Goal: Task Accomplishment & Management: Manage account settings

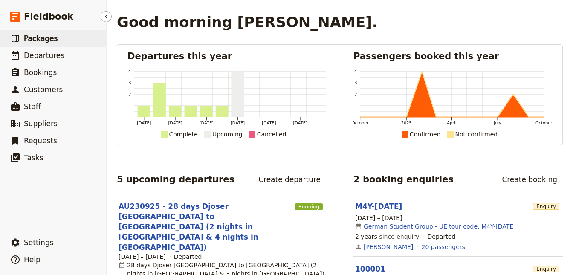
click at [43, 44] on link "​ Packages" at bounding box center [53, 38] width 106 height 17
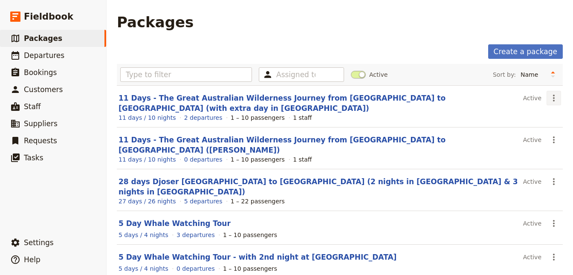
click at [553, 98] on icon "Actions" at bounding box center [554, 98] width 10 height 10
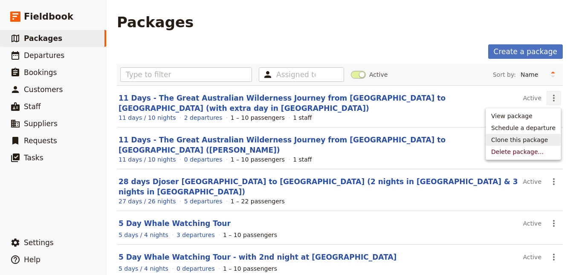
click at [531, 139] on span "Clone this package" at bounding box center [519, 140] width 57 height 9
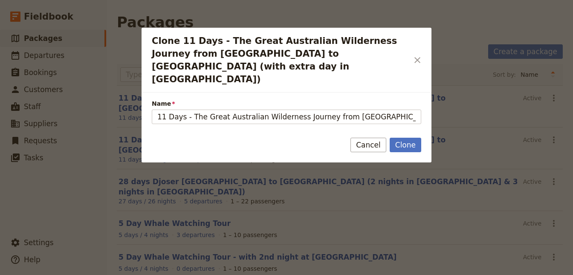
scroll to position [0, 70]
click at [340, 110] on input "11 Days - The Great Australian Wilderness Journey from Adelaide to Perth (with …" at bounding box center [287, 117] width 270 height 15
drag, startPoint x: 169, startPoint y: 90, endPoint x: 69, endPoint y: 94, distance: 100.3
click at [152, 110] on input "11 Days - The Great Australian Wilderness Journey from Adelaide to Perth (with …" at bounding box center [287, 117] width 270 height 15
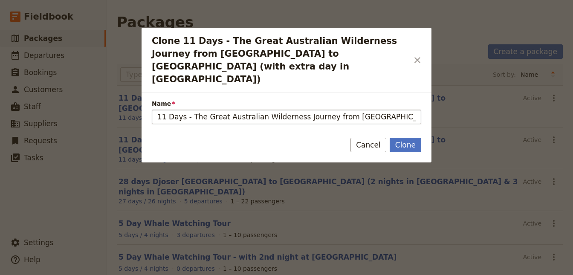
click at [156, 110] on input "11 Days - The Great Australian Wilderness Journey from Adelaide to Perth (with …" at bounding box center [287, 117] width 270 height 15
click at [164, 110] on input "11 Days - The Great Australian Wilderness Journey from Adelaide to Perth (with …" at bounding box center [287, 117] width 270 height 15
click at [288, 110] on input "11 Days - The Great Australian Wilderness Journey from Adelaide to Perth (with …" at bounding box center [287, 117] width 270 height 15
drag, startPoint x: 393, startPoint y: 89, endPoint x: 521, endPoint y: 103, distance: 129.2
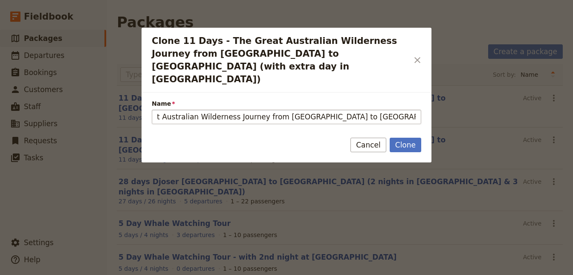
click at [421, 110] on input "11 Days - The Great Australian Wilderness Journey from Adelaide to Perth (with …" at bounding box center [287, 117] width 270 height 15
type input "11 Days - The Great Australian Wilderness Journey from Adelaide to Perth"
click at [401, 138] on button "Clone" at bounding box center [406, 145] width 32 height 15
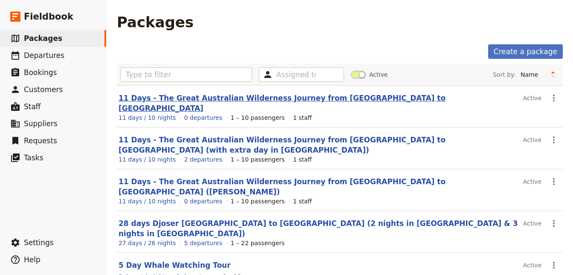
click at [340, 99] on link "11 Days - The Great Australian Wilderness Journey from Adelaide to Perth" at bounding box center [282, 103] width 327 height 19
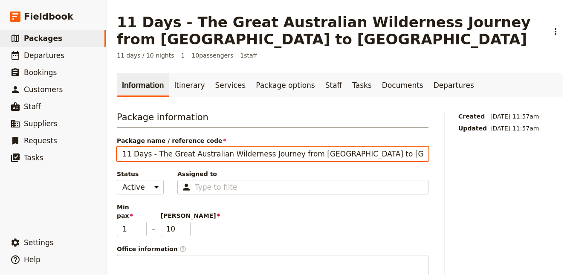
click at [126, 155] on input "11 Days - The Great Australian Wilderness Journey from Adelaide to Perth" at bounding box center [273, 154] width 312 height 15
type input "14 Days - The Great Australian Wilderness Journey from [GEOGRAPHIC_DATA] to [GE…"
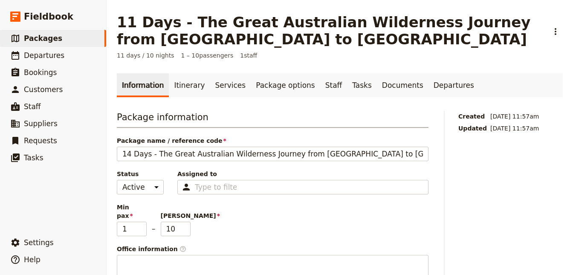
click at [144, 55] on span "11 days / 10 nights" at bounding box center [146, 55] width 58 height 9
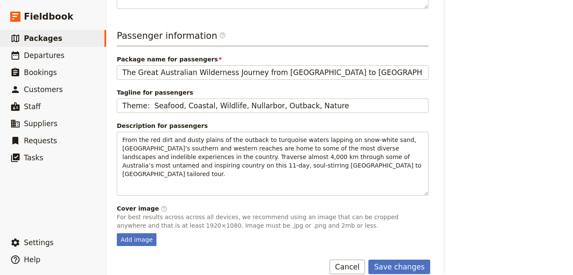
scroll to position [312, 0]
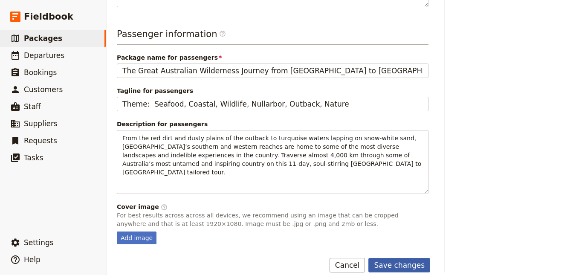
click at [391, 258] on button "Save changes" at bounding box center [400, 265] width 62 height 15
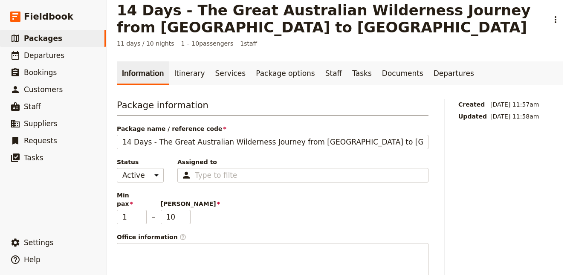
scroll to position [6, 0]
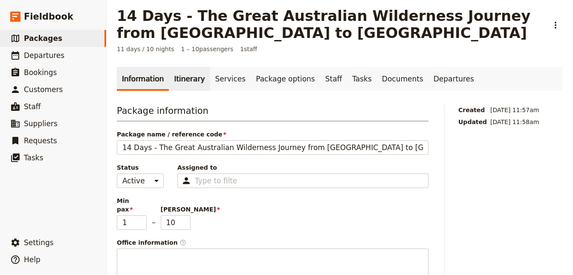
click at [181, 82] on link "Itinerary" at bounding box center [189, 79] width 41 height 24
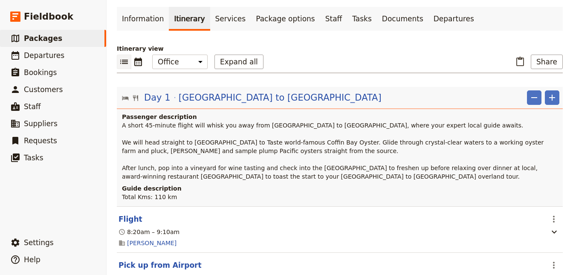
scroll to position [121, 0]
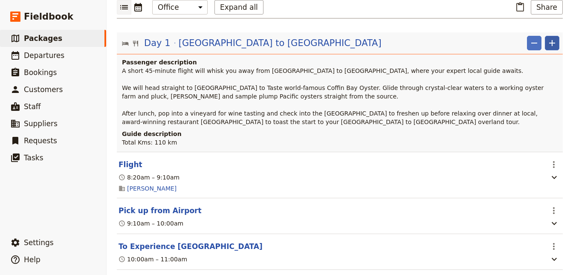
click at [557, 42] on icon "Add" at bounding box center [552, 43] width 10 height 10
click at [538, 60] on span "Add itinerary item" at bounding box center [527, 61] width 54 height 9
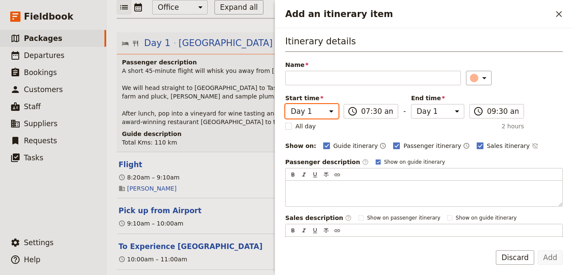
click at [285, 104] on select "Day 1 Day 2 Day 3 Day 4 Day 5 Day 6 Day 7 Day 8 Day 9 Day 10 Day 11" at bounding box center [311, 111] width 53 height 15
click at [328, 110] on select "Day 1 Day 2 Day 3 Day 4 Day 5 Day 6 Day 7 Day 8 Day 9 Day 10 Day 11" at bounding box center [311, 111] width 53 height 15
click at [555, 11] on icon "Close drawer" at bounding box center [559, 14] width 10 height 10
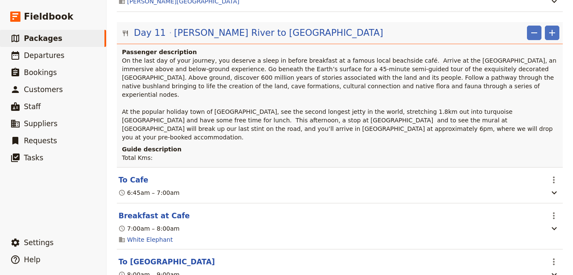
scroll to position [5218, 0]
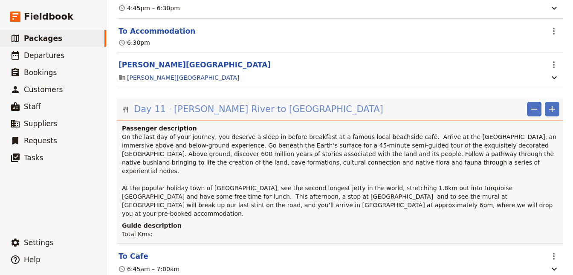
click at [151, 103] on span "Day 11" at bounding box center [150, 109] width 32 height 13
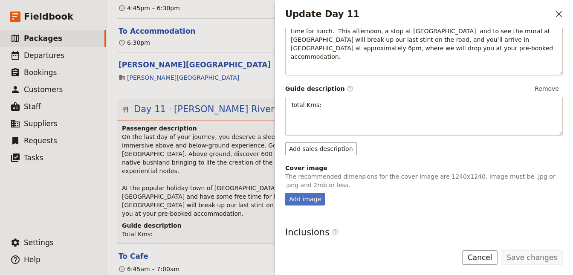
scroll to position [229, 0]
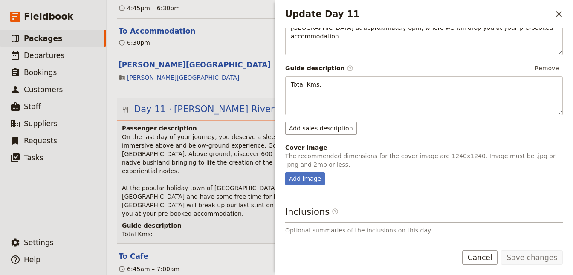
click at [232, 134] on span "On the last day of your journey, you deserve a sleep in before breakfast at a f…" at bounding box center [340, 176] width 437 height 84
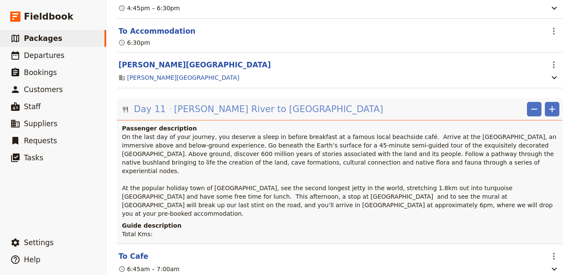
click at [161, 103] on span "Day 11" at bounding box center [150, 109] width 32 height 13
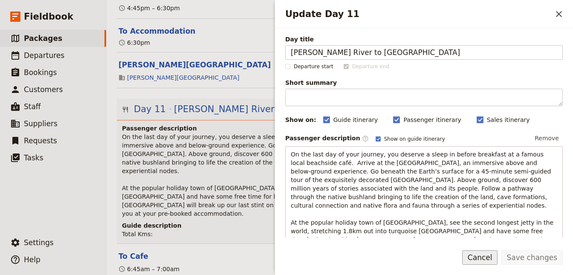
click at [488, 256] on button "Cancel" at bounding box center [480, 257] width 36 height 15
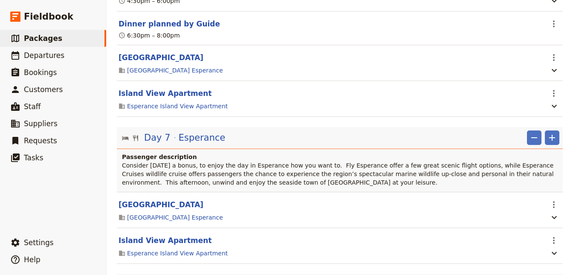
scroll to position [0, 0]
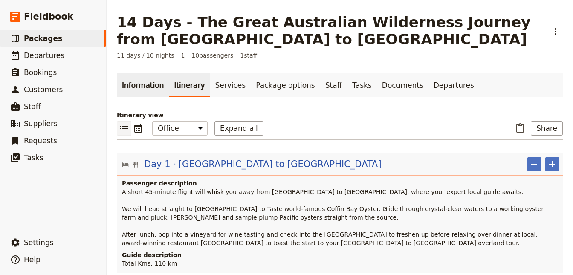
click at [148, 81] on link "Information" at bounding box center [143, 85] width 52 height 24
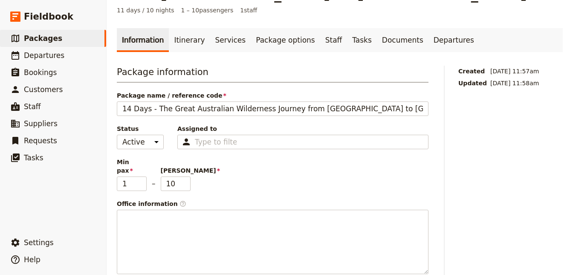
scroll to position [45, 0]
click at [180, 41] on link "Itinerary" at bounding box center [189, 41] width 41 height 24
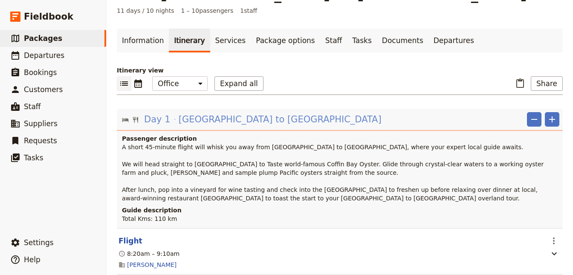
click at [182, 115] on span "[GEOGRAPHIC_DATA] to [GEOGRAPHIC_DATA]" at bounding box center [280, 119] width 203 height 13
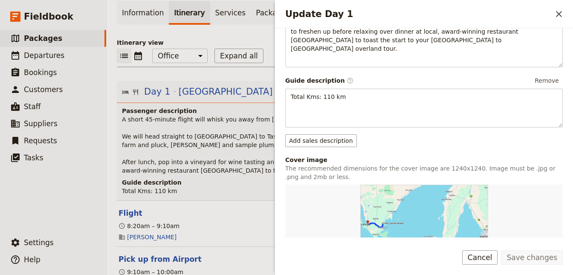
scroll to position [312, 0]
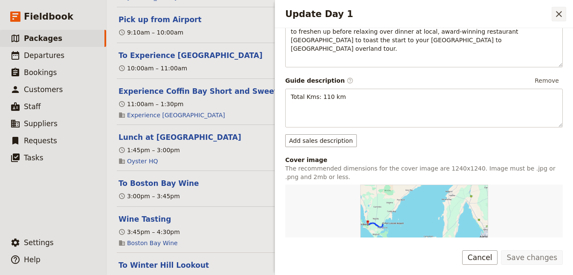
click at [556, 11] on icon "Close drawer" at bounding box center [559, 14] width 10 height 10
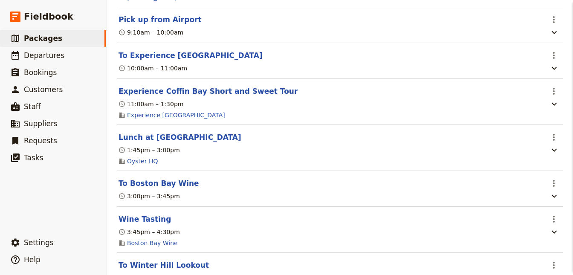
scroll to position [26, 0]
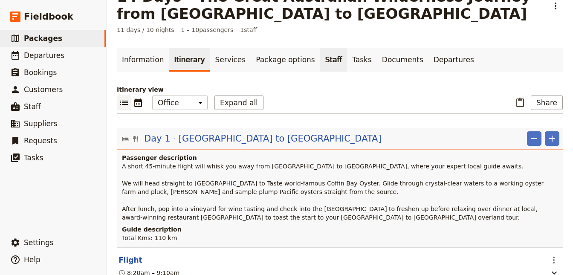
click at [320, 59] on link "Staff" at bounding box center [333, 60] width 27 height 24
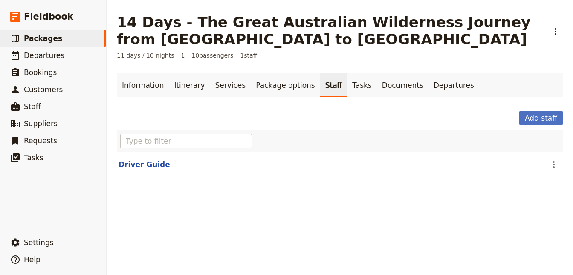
click at [139, 165] on button "Driver Guide" at bounding box center [145, 165] width 52 height 10
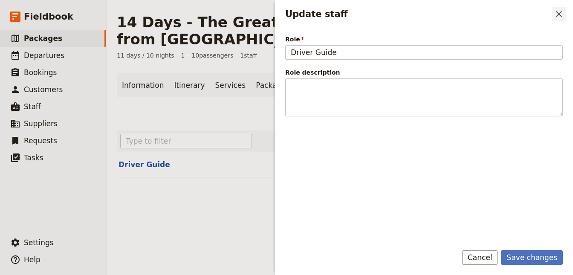
click at [556, 17] on icon "Close drawer" at bounding box center [559, 14] width 10 height 10
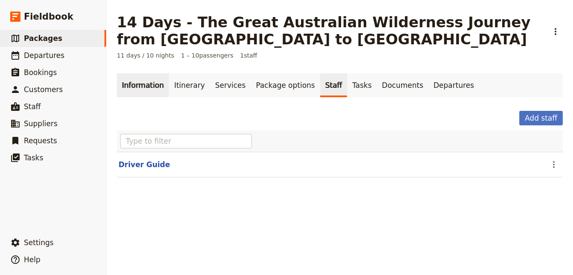
click at [128, 87] on link "Information" at bounding box center [143, 85] width 52 height 24
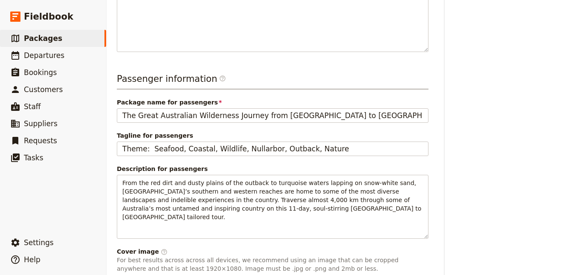
scroll to position [236, 0]
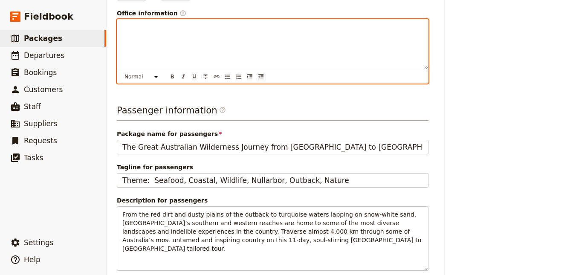
click at [155, 44] on div at bounding box center [272, 44] width 311 height 49
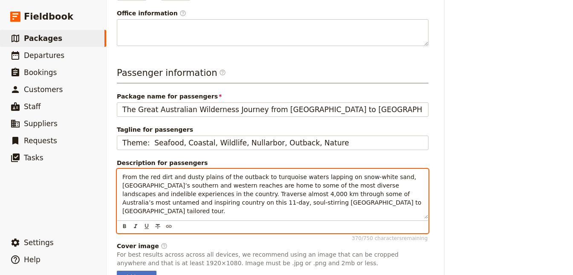
click at [176, 197] on div "From the red dirt and dusty plains of the outback to turquoise waters lapping o…" at bounding box center [272, 193] width 311 height 49
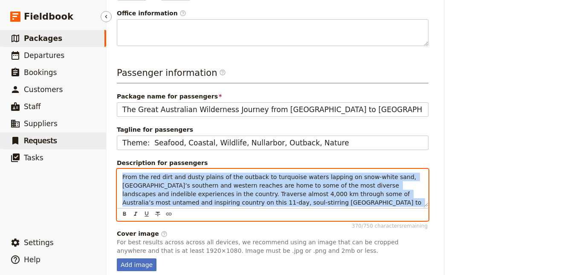
drag, startPoint x: 254, startPoint y: 194, endPoint x: 23, endPoint y: 133, distance: 238.7
click at [117, 169] on div "From the red dirt and dusty plains of the outback to turquoise waters lapping o…" at bounding box center [272, 188] width 311 height 38
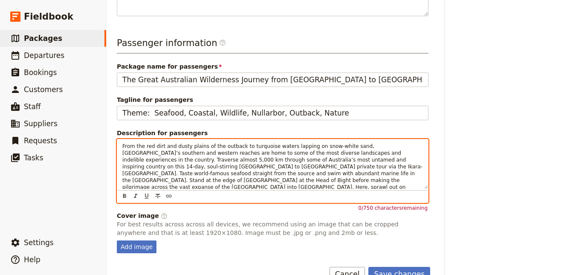
scroll to position [270, 0]
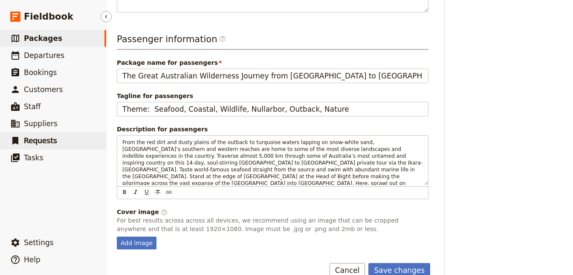
click at [34, 142] on span "Requests" at bounding box center [40, 141] width 33 height 9
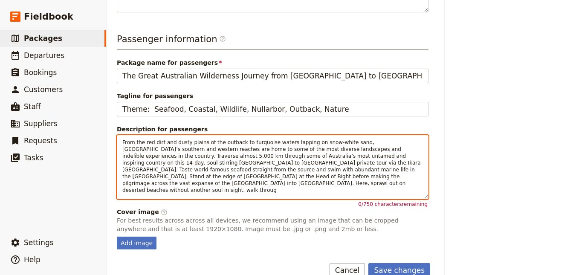
click at [320, 158] on span "From the red dirt and dusty plains of the outback to turquoise waters lapping o…" at bounding box center [272, 166] width 300 height 54
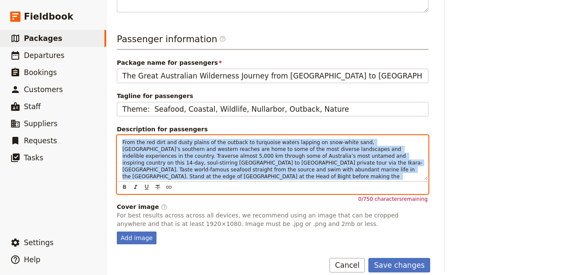
drag, startPoint x: 373, startPoint y: 168, endPoint x: -155, endPoint y: 88, distance: 534.0
click at [117, 136] on div "From the red dirt and dusty plains of the outback to turquoise waters lapping o…" at bounding box center [272, 158] width 311 height 44
click at [370, 160] on span "From the red dirt and dusty plains of the outback to turquoise waters lapping o…" at bounding box center [272, 166] width 300 height 54
drag, startPoint x: 372, startPoint y: 164, endPoint x: -16, endPoint y: 70, distance: 399.4
click at [117, 136] on div "From the red dirt and dusty plains of the outback to turquoise waters lapping o…" at bounding box center [272, 158] width 311 height 44
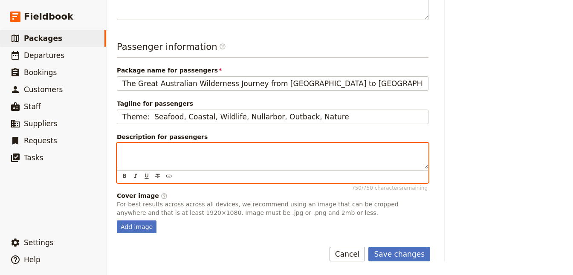
scroll to position [251, 0]
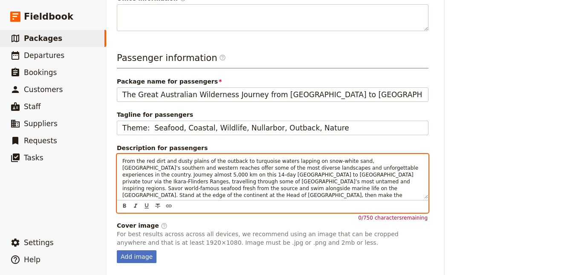
click at [365, 177] on span "From the red dirt and dusty plains of the outback to turquoise waters lapping o…" at bounding box center [271, 185] width 298 height 54
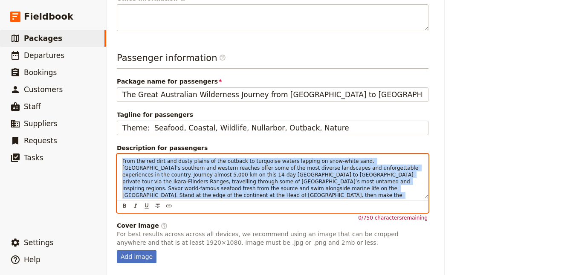
drag, startPoint x: 337, startPoint y: 184, endPoint x: -248, endPoint y: 54, distance: 599.6
click at [117, 154] on div "From the red dirt and dusty plains of the outback to turquoise waters lapping o…" at bounding box center [272, 176] width 311 height 44
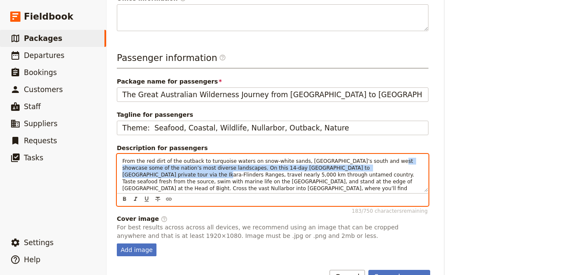
click at [366, 158] on span "From the red dirt of the outback to turquoise waters on snow-white sands, [GEOG…" at bounding box center [268, 178] width 293 height 40
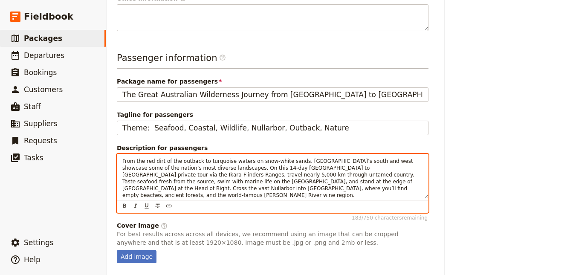
click at [353, 171] on span "From the red dirt of the outback to turquoise waters on snow-white sands, [GEOG…" at bounding box center [268, 178] width 293 height 40
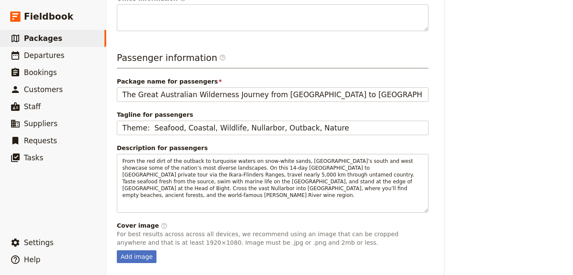
click at [286, 250] on div "Add image" at bounding box center [273, 256] width 312 height 13
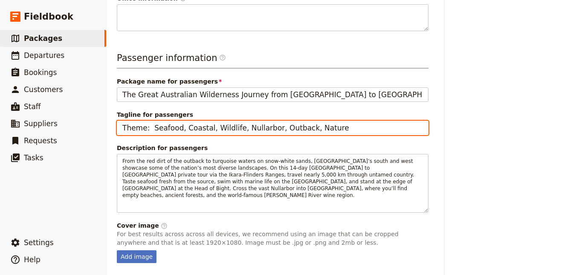
click at [185, 121] on input "Theme: Seafood, Coastal, Wildlife, Nullarbor, Outback, Nature" at bounding box center [273, 128] width 312 height 15
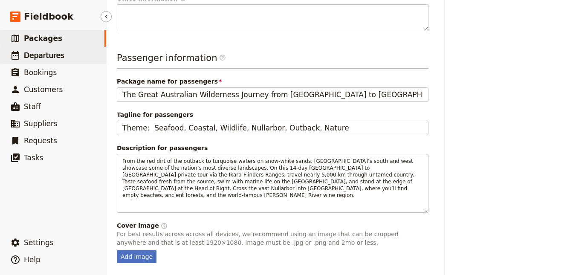
click at [26, 54] on span "Departures" at bounding box center [44, 55] width 41 height 9
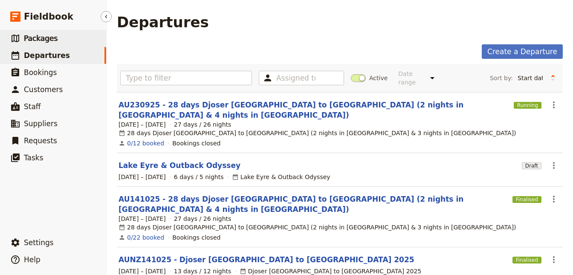
click at [32, 42] on span "Packages" at bounding box center [41, 38] width 34 height 9
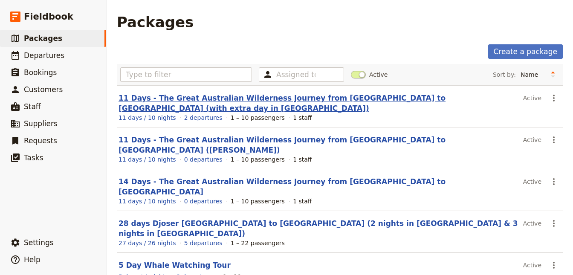
click at [180, 97] on link "11 Days - The Great Australian Wilderness Journey from [GEOGRAPHIC_DATA] to [GE…" at bounding box center [282, 103] width 327 height 19
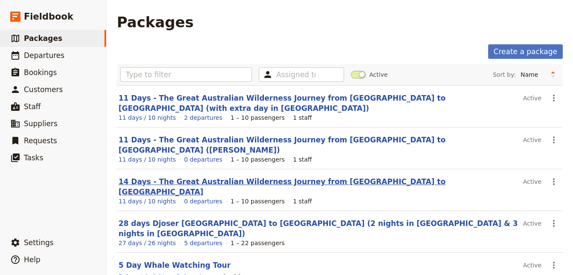
click at [217, 177] on link "14 Days - The Great Australian Wilderness Journey from [GEOGRAPHIC_DATA] to [GE…" at bounding box center [282, 186] width 327 height 19
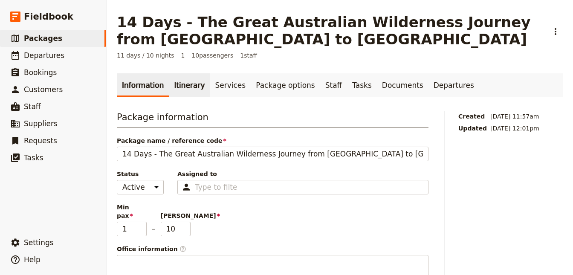
click at [183, 92] on link "Itinerary" at bounding box center [189, 85] width 41 height 24
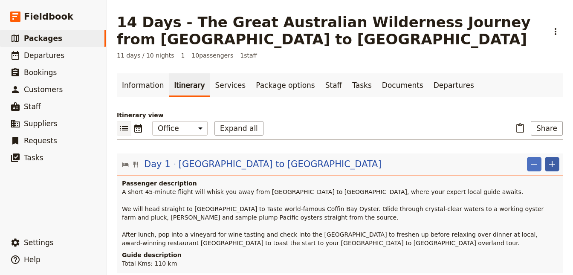
click at [549, 160] on icon "Add" at bounding box center [552, 164] width 10 height 10
click at [539, 181] on span "Add itinerary item" at bounding box center [527, 182] width 54 height 9
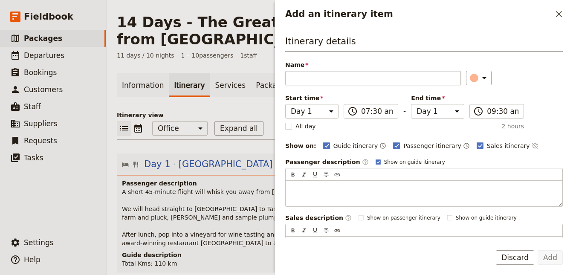
click at [340, 84] on input "Name" at bounding box center [373, 78] width 176 height 15
click at [285, 104] on select "Day 1 Day 2 Day 3 Day 4 Day 5 Day 6 Day 7 Day 8 Day 9 Day 10 Day 11" at bounding box center [311, 111] width 53 height 15
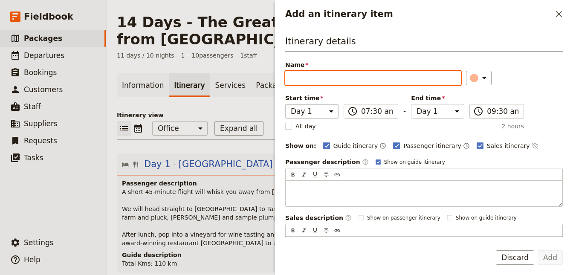
click at [330, 79] on input "Name" at bounding box center [373, 78] width 176 height 15
click at [320, 74] on input "Name" at bounding box center [373, 78] width 176 height 15
paste input "[GEOGRAPHIC_DATA] to Ikara-Flinders Ranges"
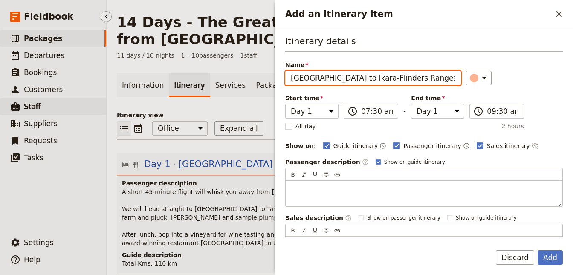
type input "[GEOGRAPHIC_DATA] to Ikara-Flinders Ranges"
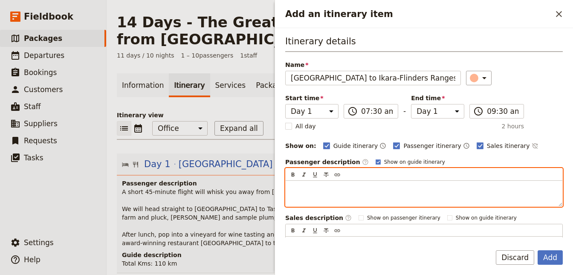
click at [340, 191] on div "Add an itinerary item" at bounding box center [424, 194] width 277 height 26
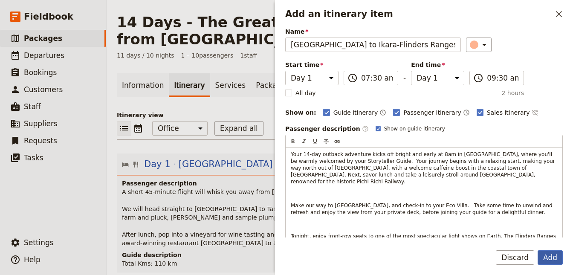
click at [552, 253] on button "Add" at bounding box center [550, 257] width 25 height 15
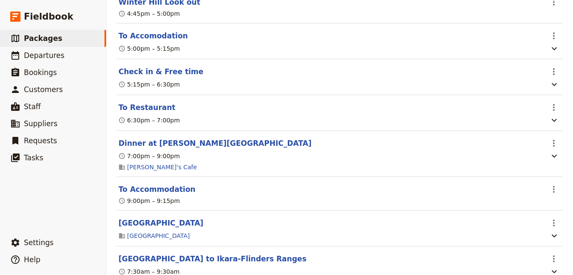
scroll to position [650, 0]
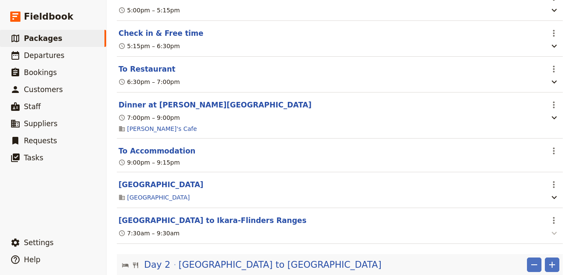
click at [552, 238] on icon "button" at bounding box center [554, 233] width 10 height 10
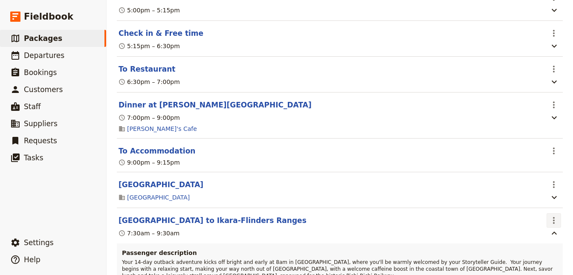
click at [555, 221] on icon "Actions" at bounding box center [554, 220] width 10 height 10
click at [531, 253] on span "Delete this itinerary item" at bounding box center [518, 254] width 75 height 9
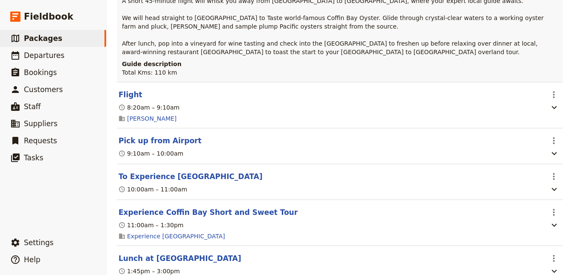
scroll to position [38, 0]
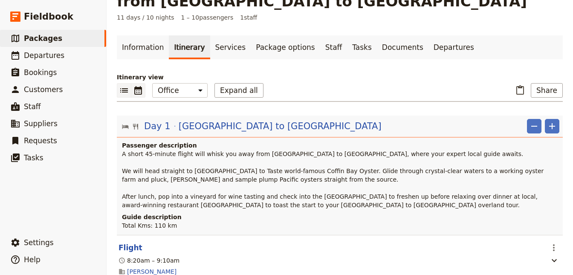
click at [143, 91] on icon "Calendar view" at bounding box center [138, 90] width 10 height 10
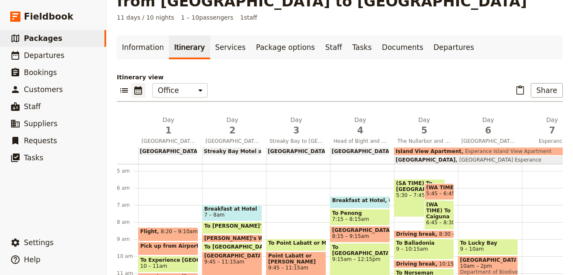
scroll to position [47, 0]
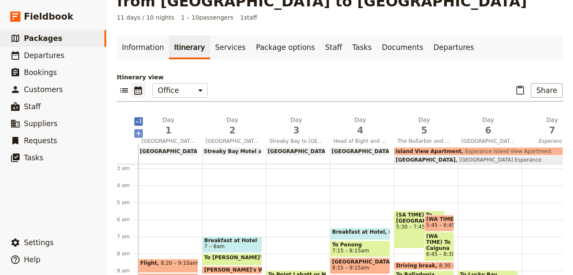
click at [138, 132] on icon "Add before day 1" at bounding box center [138, 133] width 5 height 5
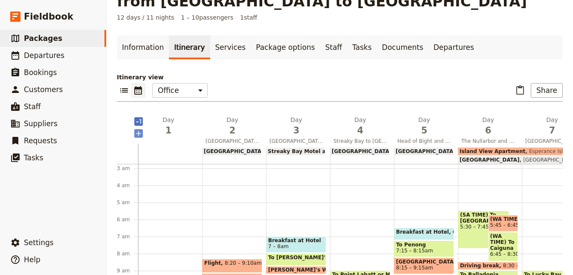
click at [139, 134] on icon "Add before day 1" at bounding box center [138, 133] width 9 height 9
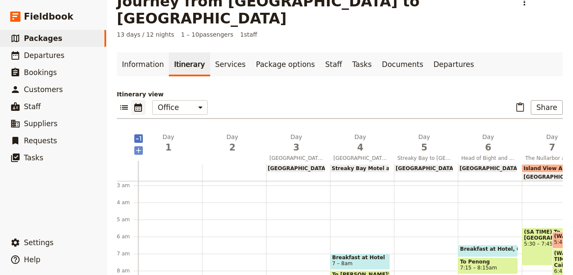
click at [139, 146] on icon "Add before day 1" at bounding box center [138, 150] width 9 height 9
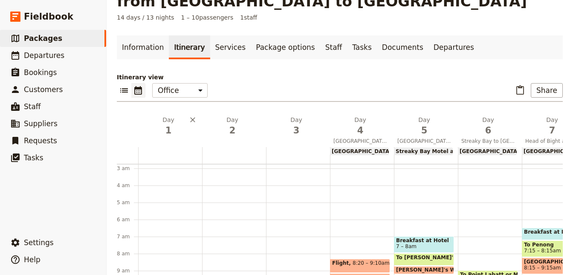
click at [164, 143] on div "Day 1" at bounding box center [170, 132] width 64 height 32
click at [164, 144] on div "Day 1" at bounding box center [170, 132] width 64 height 32
click at [166, 144] on div "Day 1" at bounding box center [170, 132] width 64 height 32
click at [171, 143] on div "Day 1" at bounding box center [170, 132] width 64 height 32
click at [169, 131] on span "1" at bounding box center [169, 130] width 54 height 13
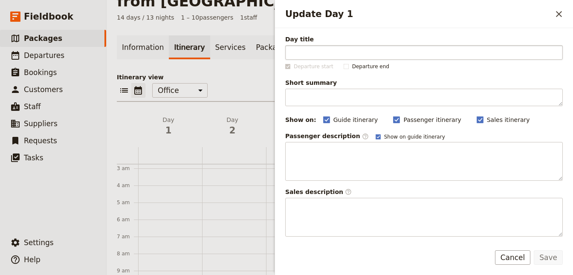
click at [317, 52] on input "Day title" at bounding box center [424, 52] width 278 height 15
type input "Your 14-day outback adventure kicks off bright and early at 8am in Adelaide, wh…"
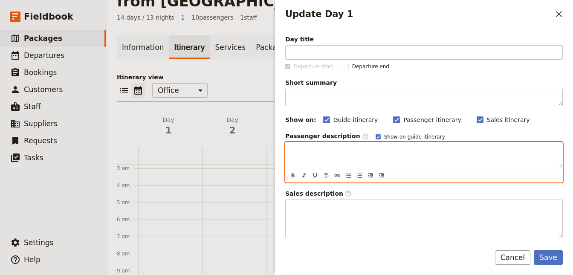
click at [346, 158] on div "Update Day 1" at bounding box center [424, 155] width 277 height 26
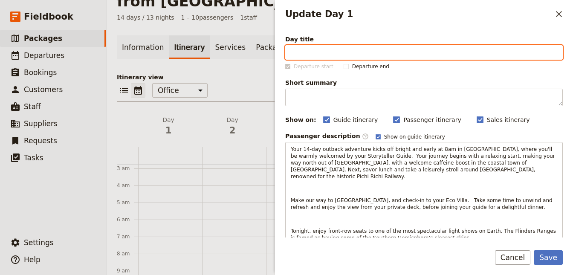
click at [291, 55] on input "Day title" at bounding box center [424, 52] width 278 height 15
paste input "[GEOGRAPHIC_DATA] to Ikara-Flinders Ranges"
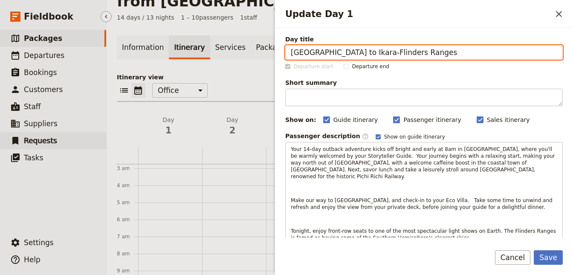
type input "[GEOGRAPHIC_DATA] to Ikara-Flinders Ranges"
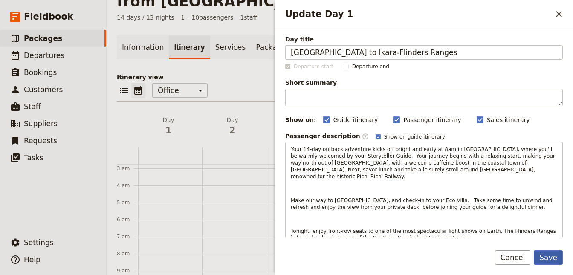
click at [546, 259] on button "Save" at bounding box center [548, 257] width 29 height 15
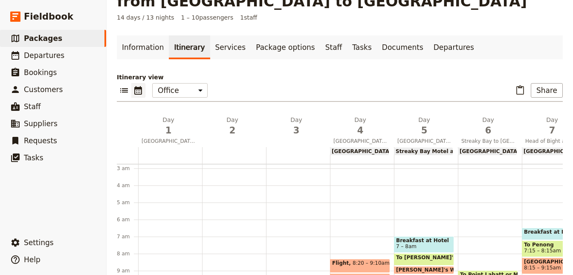
click at [153, 151] on div at bounding box center [170, 155] width 64 height 17
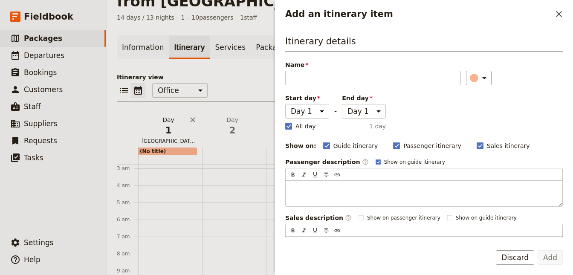
click at [169, 141] on span "[GEOGRAPHIC_DATA] to Ikara-Flinders Ranges" at bounding box center [168, 141] width 61 height 7
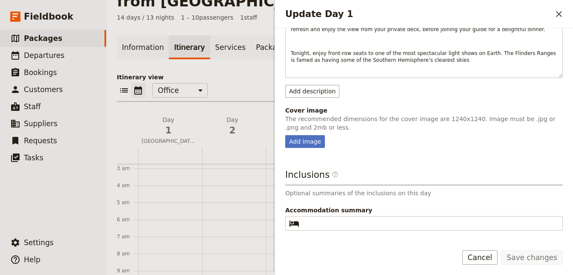
scroll to position [200, 0]
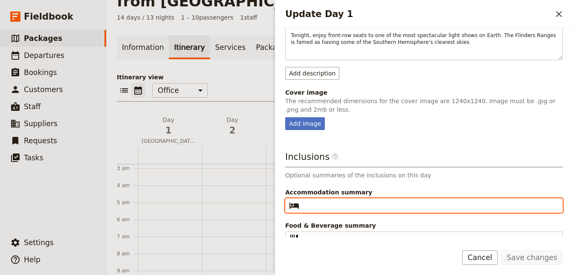
click at [316, 200] on input "Accommodation summary ​" at bounding box center [430, 205] width 255 height 10
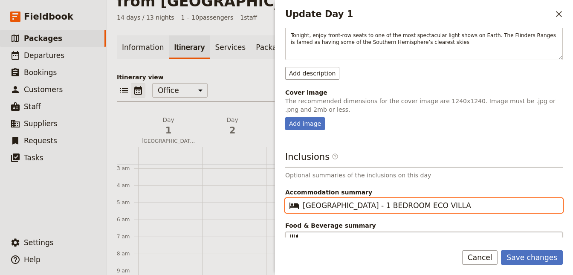
type input "RAWNSLEY PARK - 1 BEDROOM ECO VILLA"
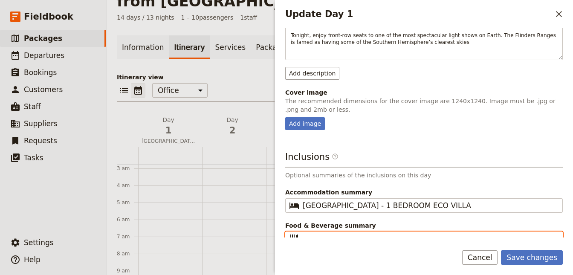
click at [316, 234] on input "Food & Beverage summary ​" at bounding box center [430, 239] width 255 height 10
type input "l"
type input "Lunch & Dinner"
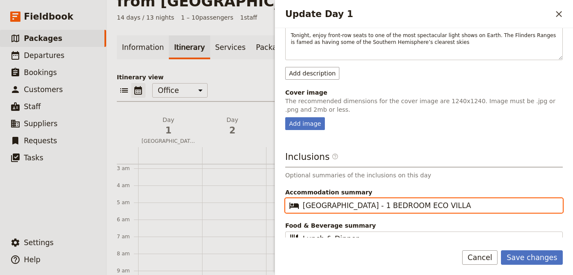
drag, startPoint x: 460, startPoint y: 200, endPoint x: 213, endPoint y: 198, distance: 247.0
click at [303, 200] on input "RAWNSLEY PARK - 1 BEDROOM ECO VILLA" at bounding box center [430, 205] width 255 height 10
type input "Rawnsley Park Station - 1 bedroom Eco Villa"
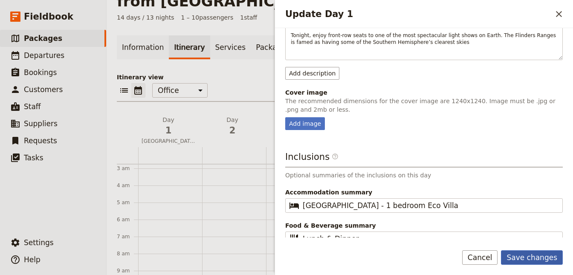
click at [539, 256] on button "Save changes" at bounding box center [532, 257] width 62 height 15
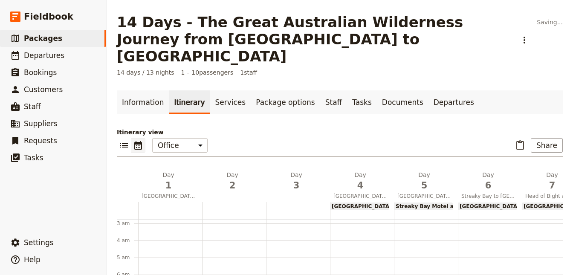
click at [392, 203] on span "[GEOGRAPHIC_DATA]" at bounding box center [421, 206] width 58 height 6
select select "4"
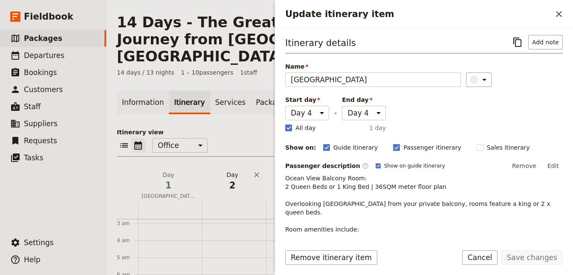
click at [213, 171] on h2 "Day 2" at bounding box center [233, 181] width 54 height 21
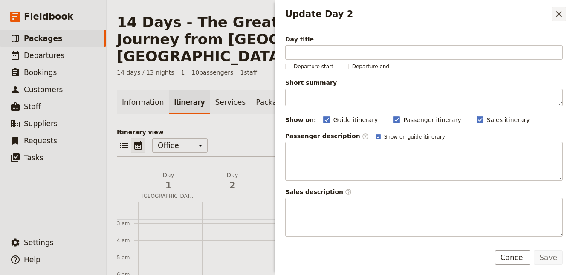
click at [560, 15] on icon "Close drawer" at bounding box center [559, 14] width 6 height 6
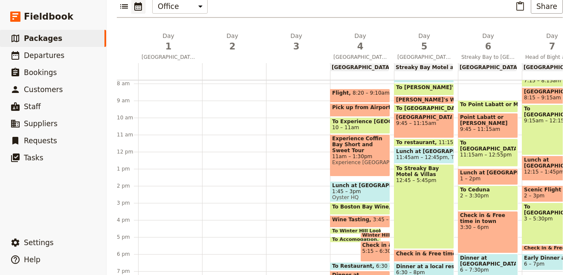
scroll to position [211, 0]
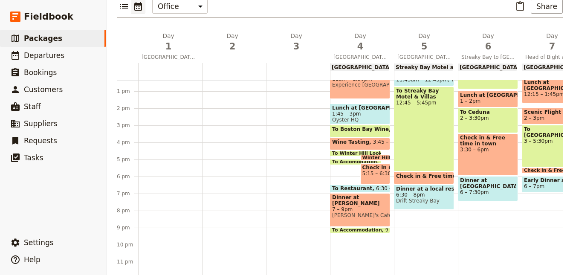
click at [348, 230] on span at bounding box center [360, 231] width 59 height 3
select select "4"
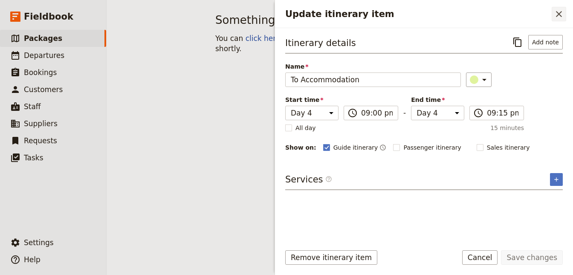
scroll to position [0, 0]
click at [560, 14] on icon "Close drawer" at bounding box center [559, 14] width 6 height 6
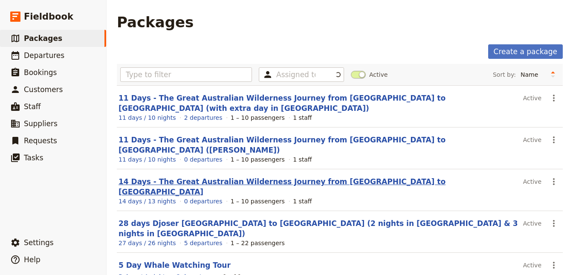
click at [196, 177] on link "14 Days - The Great Australian Wilderness Journey from [GEOGRAPHIC_DATA] to [GE…" at bounding box center [282, 186] width 327 height 19
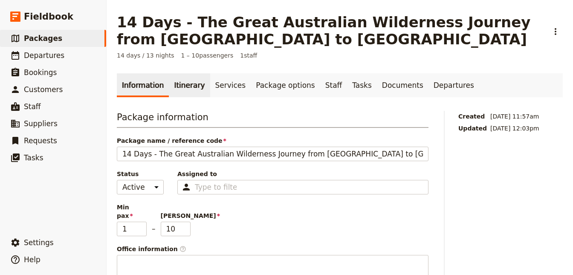
click at [169, 84] on link "Itinerary" at bounding box center [189, 85] width 41 height 24
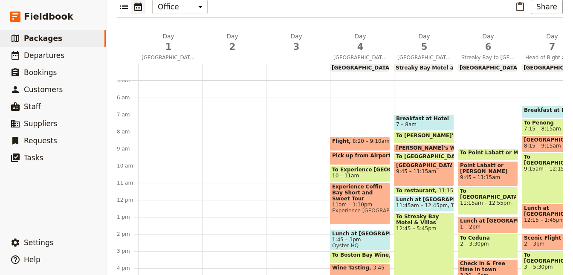
scroll to position [139, 0]
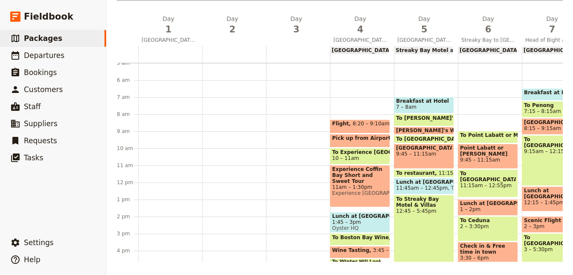
click at [335, 123] on span "Flight" at bounding box center [342, 124] width 20 height 6
select select "4"
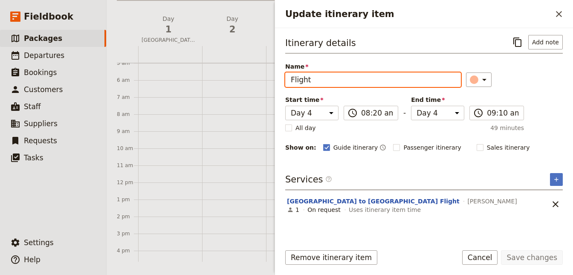
click at [401, 81] on input "Flight" at bounding box center [373, 80] width 176 height 15
drag, startPoint x: 397, startPoint y: 79, endPoint x: 228, endPoint y: 79, distance: 168.5
click at [285, 79] on input "Flight" at bounding box center [373, 80] width 176 height 15
click at [235, 87] on div at bounding box center [234, 183] width 64 height 410
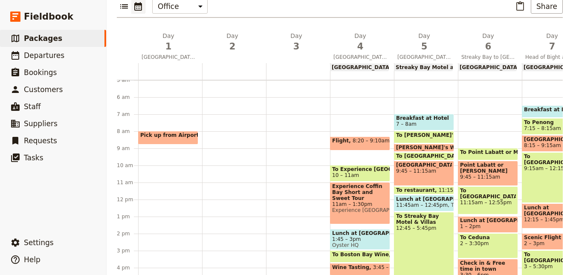
click at [156, 131] on div "Pick up from Airport 8 – 8:50am" at bounding box center [168, 138] width 60 height 14
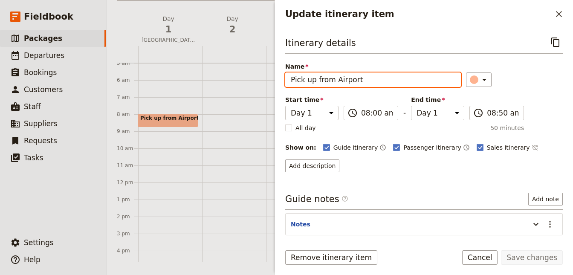
drag, startPoint x: 375, startPoint y: 83, endPoint x: 316, endPoint y: 78, distance: 59.5
click at [316, 78] on input "Pick up from Airport" at bounding box center [373, 80] width 176 height 15
type input "Pick up from hotel"
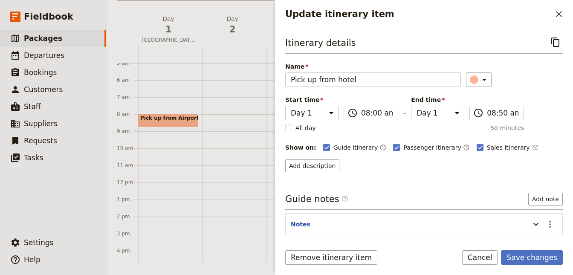
click at [398, 186] on div "Itinerary details ​ Name Pick up from hotel ​ Start time Day 1 Day 2 Day 3 Day …" at bounding box center [424, 136] width 278 height 202
click at [528, 256] on button "Save changes" at bounding box center [532, 257] width 62 height 15
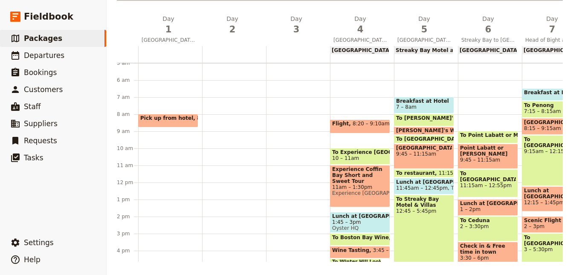
click at [343, 155] on span "10 – 11am" at bounding box center [345, 158] width 27 height 6
select select "4"
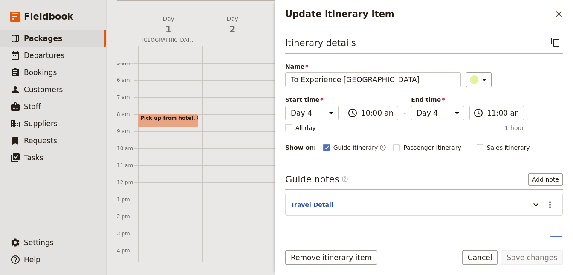
click at [152, 138] on div "Pick up from hotel 8 – 8:50am" at bounding box center [170, 183] width 64 height 410
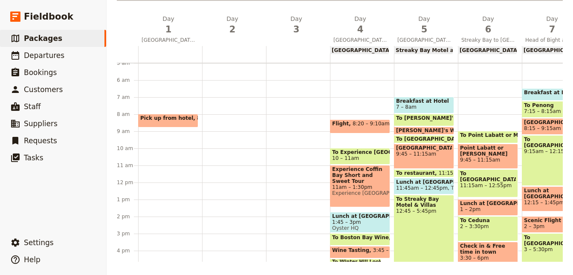
click at [162, 122] on div "Pick up from hotel 8 – 8:50am" at bounding box center [168, 121] width 60 height 14
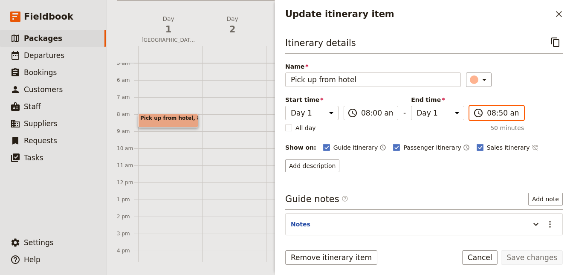
click at [492, 113] on input "08:50 am" at bounding box center [503, 113] width 32 height 10
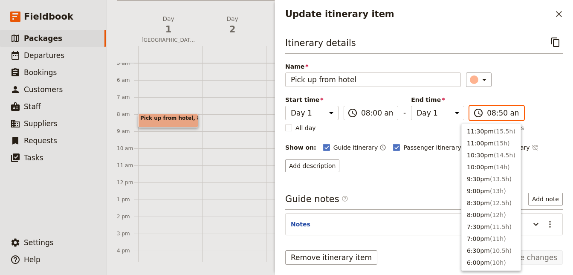
scroll to position [360, 0]
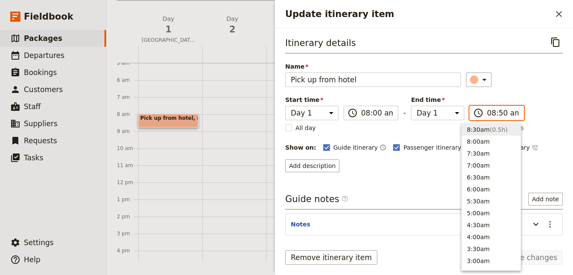
click at [492, 113] on input "08:50 am" at bounding box center [503, 113] width 32 height 10
type input "08:15 am"
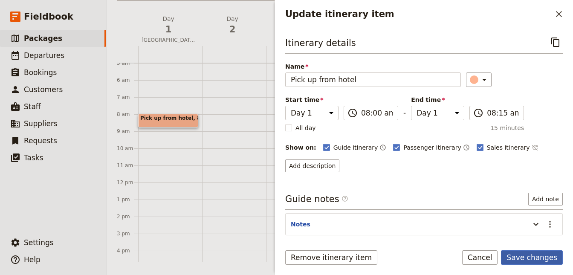
click at [536, 259] on button "Save changes" at bounding box center [532, 257] width 62 height 15
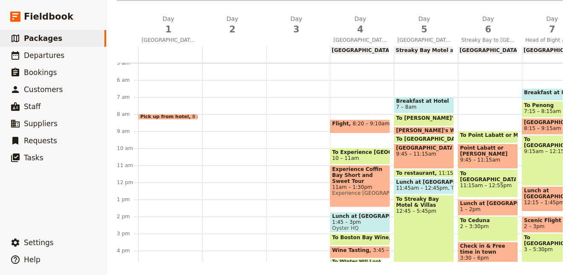
click at [171, 128] on div "Pick up from hotel 8 – 8:15am" at bounding box center [170, 183] width 64 height 410
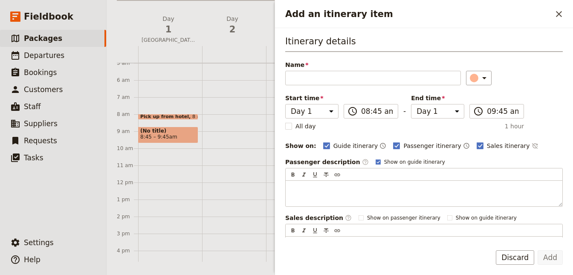
drag, startPoint x: 169, startPoint y: 133, endPoint x: 171, endPoint y: 123, distance: 10.3
click at [171, 123] on div "Pick up from hotel 8 – 8:15am (No title) 8:45 – 9:45am" at bounding box center [170, 183] width 64 height 410
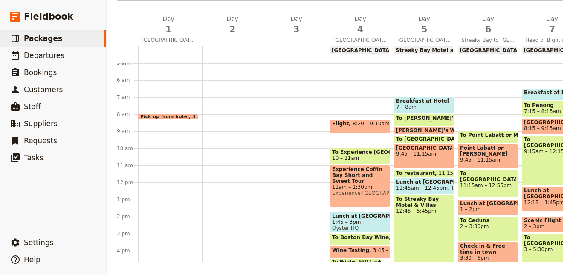
click at [165, 123] on div "Pick up from hotel 8 – 8:15am" at bounding box center [170, 183] width 64 height 410
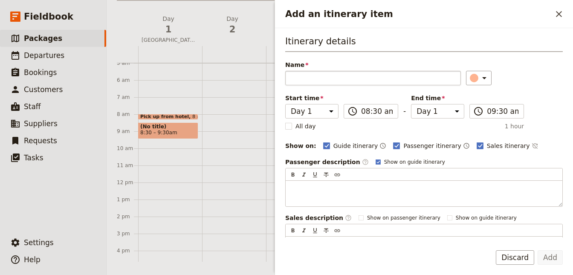
click at [327, 78] on input "Name" at bounding box center [373, 78] width 176 height 15
type input "D"
type input "to [GEOGRAPHIC_DATA]"
click at [479, 81] on icon "Add an itinerary item" at bounding box center [484, 78] width 10 height 10
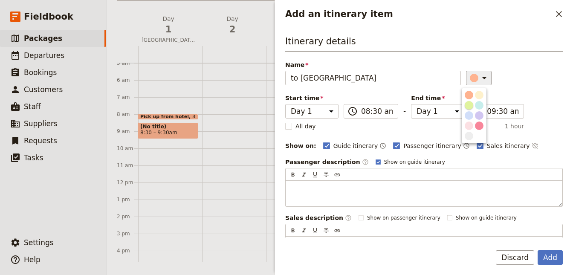
click at [468, 105] on div "button" at bounding box center [469, 105] width 9 height 9
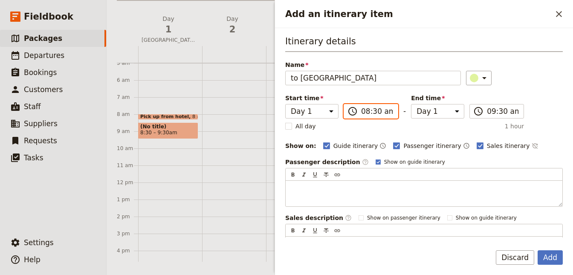
click at [383, 112] on input "08:30 am" at bounding box center [377, 111] width 32 height 10
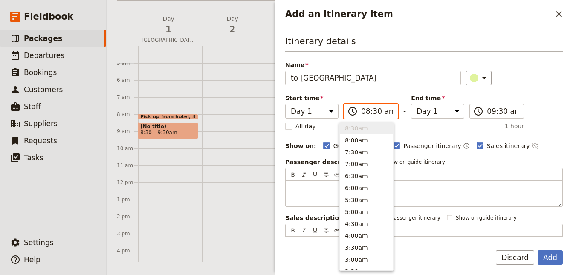
click at [384, 111] on input "08:30 am" at bounding box center [377, 111] width 32 height 10
click at [371, 109] on input "08:30 am" at bounding box center [377, 111] width 32 height 10
type input "08:15 am"
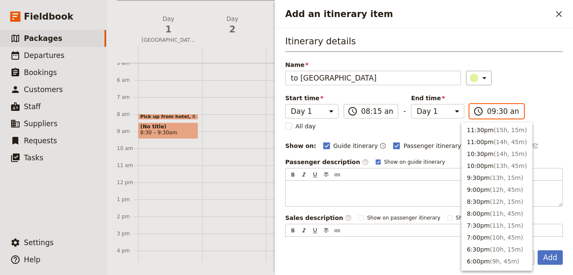
click at [488, 108] on input "09:30 am" at bounding box center [503, 111] width 32 height 10
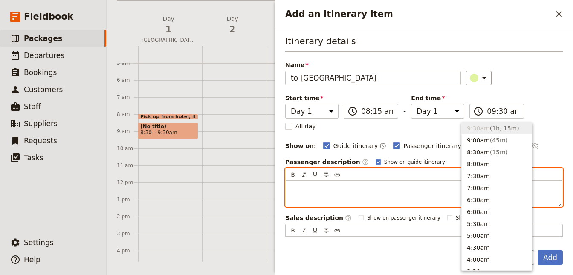
click at [332, 187] on p "Add an itinerary item" at bounding box center [424, 188] width 267 height 9
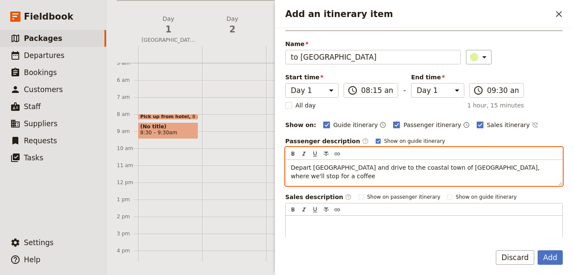
scroll to position [97, 0]
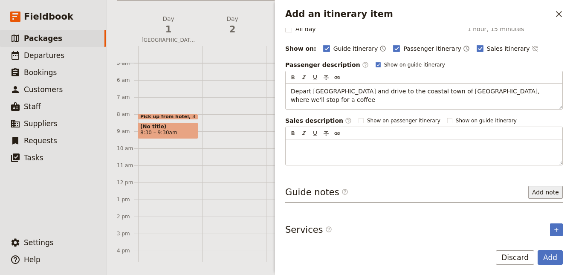
click at [548, 192] on button "Add note" at bounding box center [546, 192] width 35 height 13
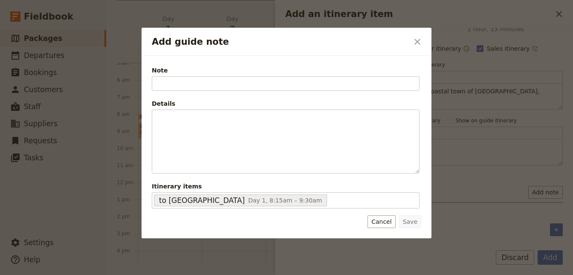
click at [186, 76] on div "Note Please fill out this field." at bounding box center [286, 78] width 268 height 25
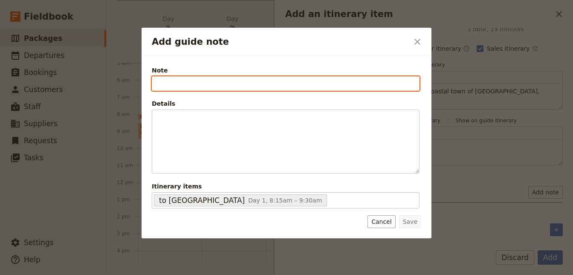
click at [181, 81] on input "Note" at bounding box center [286, 83] width 268 height 15
type input "P"
type input "o"
type input "Port Wakefield"
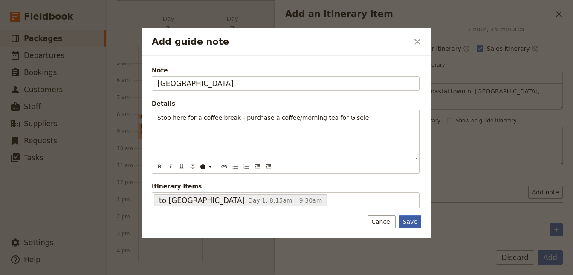
click at [412, 218] on button "Save" at bounding box center [410, 221] width 22 height 13
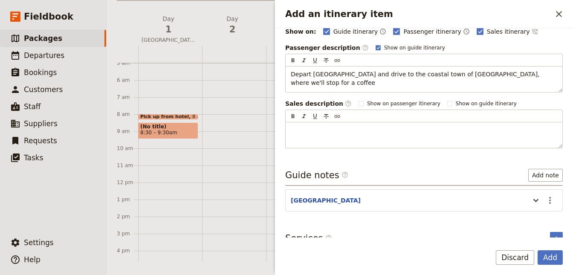
scroll to position [123, 0]
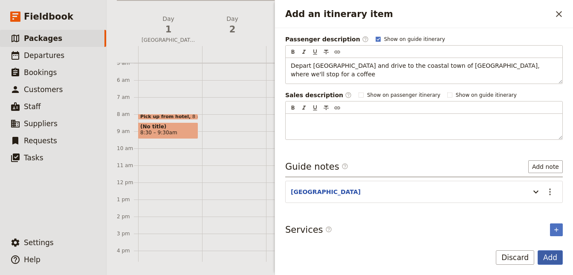
click at [550, 258] on button "Add" at bounding box center [550, 257] width 25 height 15
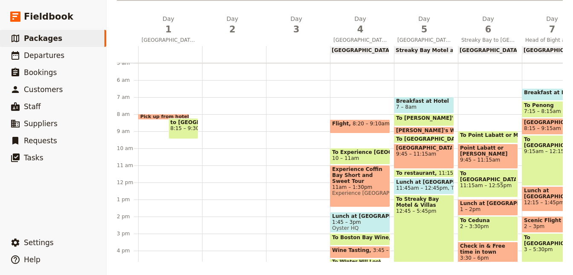
click at [170, 128] on div "to Port Wakefield 8:15 – 9:30am" at bounding box center [183, 128] width 30 height 21
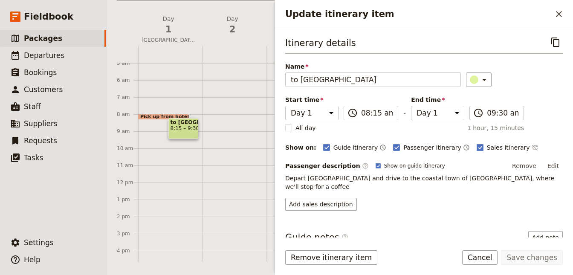
click at [172, 134] on div "to Port Wakefield 8:15 – 9:30am" at bounding box center [183, 128] width 30 height 21
click at [373, 118] on label "​ 08:15 am" at bounding box center [371, 113] width 55 height 15
click at [373, 118] on input "08:15 am" at bounding box center [377, 113] width 32 height 10
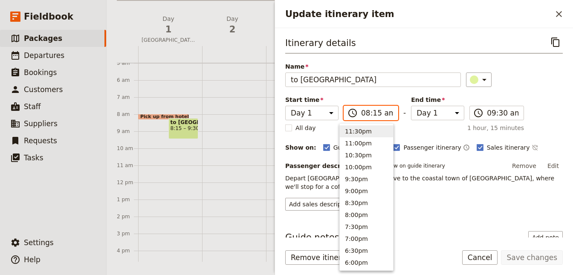
scroll to position [2, 0]
click at [373, 113] on input "08:15 am" at bounding box center [377, 113] width 32 height 10
click at [370, 114] on input "08:15 am" at bounding box center [377, 113] width 32 height 10
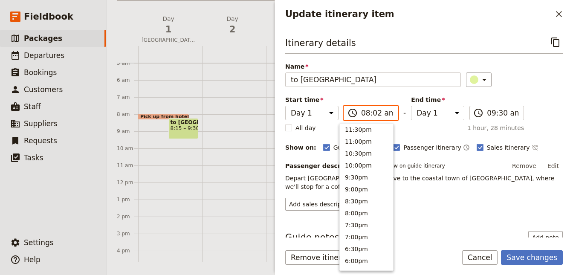
type input "08:20 am"
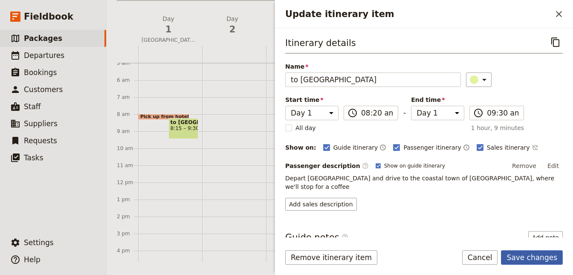
click at [538, 262] on button "Save changes" at bounding box center [532, 257] width 62 height 15
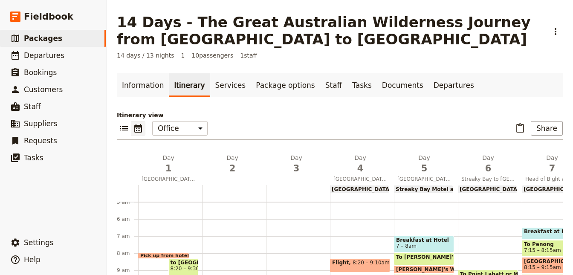
scroll to position [139, 0]
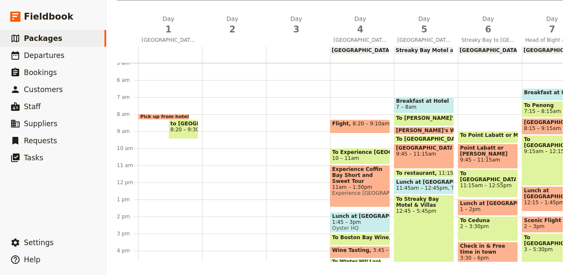
click at [172, 124] on span "to [GEOGRAPHIC_DATA]" at bounding box center [184, 124] width 26 height 6
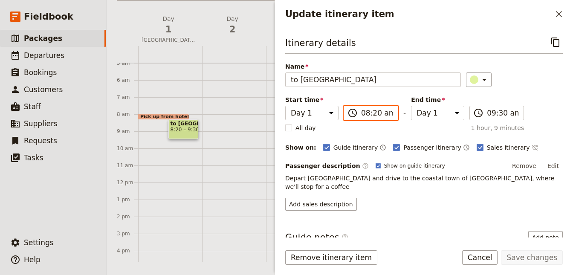
click at [375, 116] on input "08:20 am" at bounding box center [377, 113] width 32 height 10
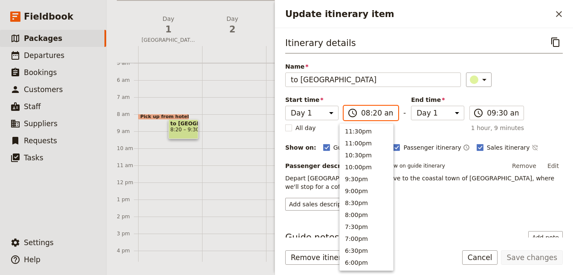
scroll to position [372, 0]
click at [373, 115] on input "08:20 am" at bounding box center [377, 113] width 32 height 10
click at [372, 111] on input "08:20 am" at bounding box center [377, 113] width 32 height 10
click at [369, 112] on input "08:20 am" at bounding box center [377, 113] width 32 height 10
type input "08:30 am"
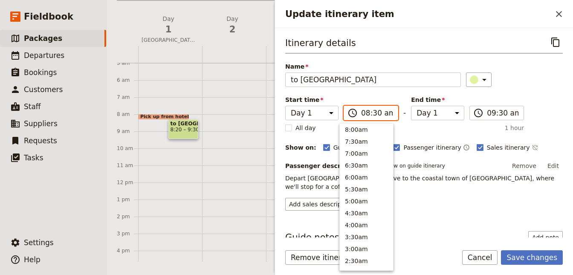
scroll to position [360, 0]
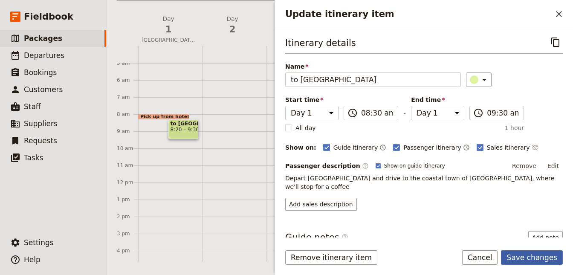
click at [517, 256] on button "Save changes" at bounding box center [532, 257] width 62 height 15
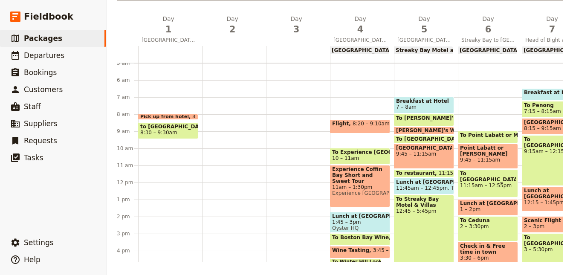
click at [152, 143] on div "Pick up from hotel 8 – 8:15am to Port Wakefield 8:30 – 9:30am" at bounding box center [170, 183] width 64 height 410
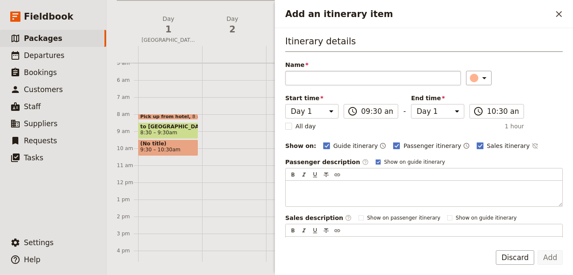
click at [305, 81] on input "Name" at bounding box center [373, 78] width 176 height 15
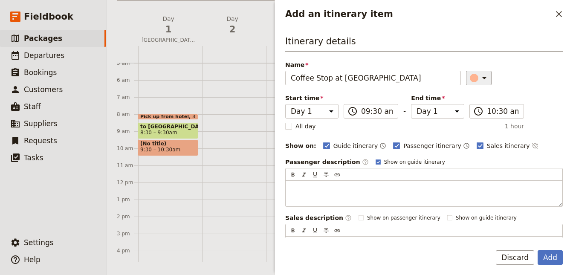
type input "Coffee Stop at [GEOGRAPHIC_DATA]"
click at [479, 76] on icon "Add an itinerary item" at bounding box center [484, 78] width 10 height 10
click at [478, 104] on div "button" at bounding box center [479, 105] width 9 height 9
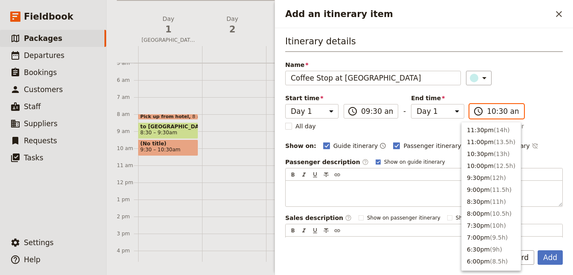
click at [499, 111] on input "10:30 am" at bounding box center [503, 111] width 32 height 10
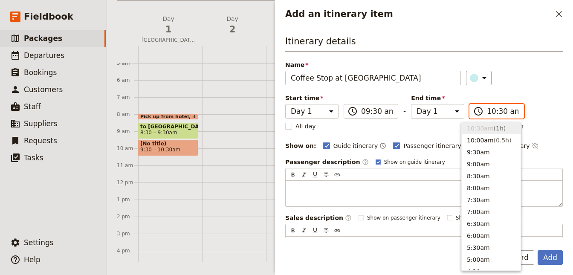
click at [490, 111] on input "10:30 am" at bounding box center [503, 111] width 32 height 10
type input "10:00 am"
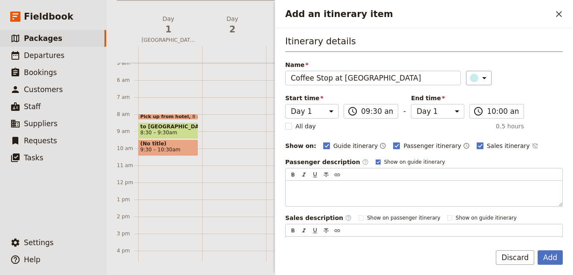
click at [545, 218] on div "Sales description ​ Show on passenger itinerary Show on guide itinerary" at bounding box center [424, 218] width 278 height 9
click at [552, 258] on button "Add" at bounding box center [550, 257] width 25 height 15
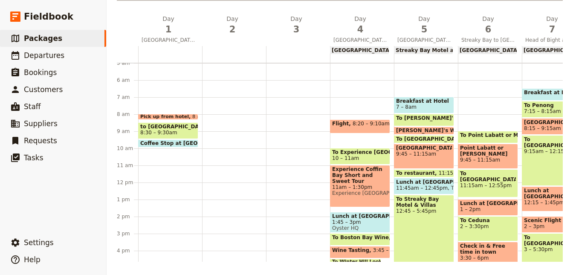
click at [161, 157] on div "Pick up from hotel 8 – 8:15am to Port Wakefield 8:30 – 9:30am Coffee Stop at Po…" at bounding box center [170, 183] width 64 height 410
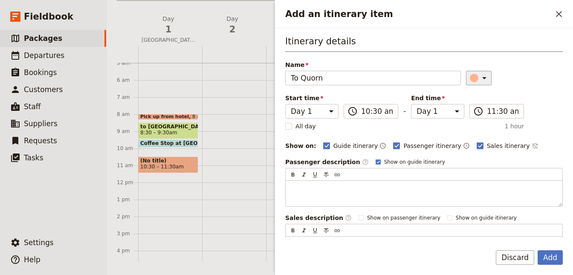
type input "To Quorn"
click at [479, 74] on icon "Add an itinerary item" at bounding box center [484, 78] width 10 height 10
click at [469, 104] on div "button" at bounding box center [469, 105] width 9 height 9
click at [376, 108] on input "10:30 am" at bounding box center [377, 111] width 32 height 10
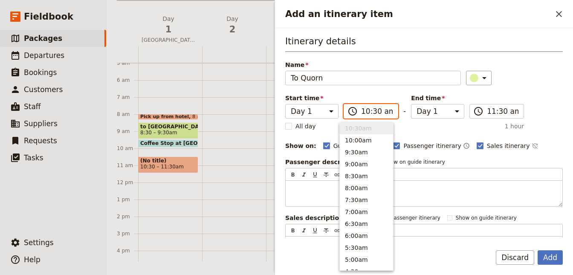
click at [368, 112] on input "10:30 am" at bounding box center [377, 111] width 32 height 10
type input "10:00 am"
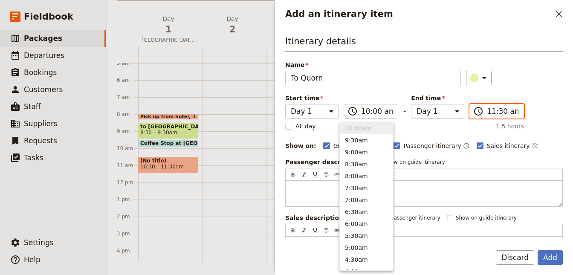
click at [491, 111] on input "11:30 am" at bounding box center [503, 111] width 32 height 10
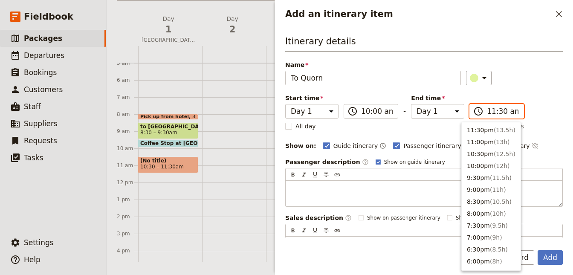
scroll to position [288, 0]
type input "12:30 am"
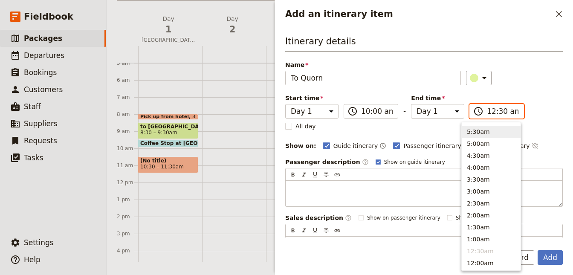
scroll to position [420, 0]
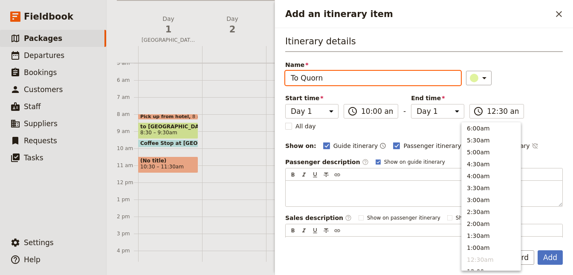
type input "12:30 am"
click at [535, 142] on div "Guide itinerary ​ Passenger itinerary ​ Sales itinerary ​" at bounding box center [443, 146] width 240 height 10
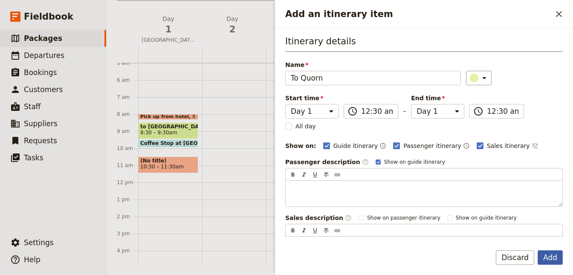
click at [552, 256] on button "Add" at bounding box center [550, 257] width 25 height 15
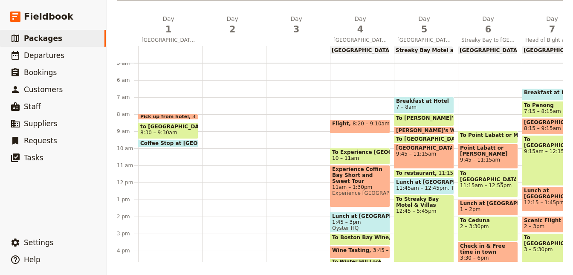
click at [166, 153] on div "To Quorn 12:30am Pick up from hotel 8 – 8:15am to Port Wakefield 8:30 – 9:30am …" at bounding box center [170, 183] width 64 height 410
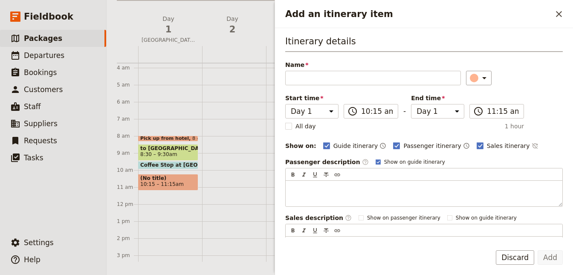
scroll to position [76, 0]
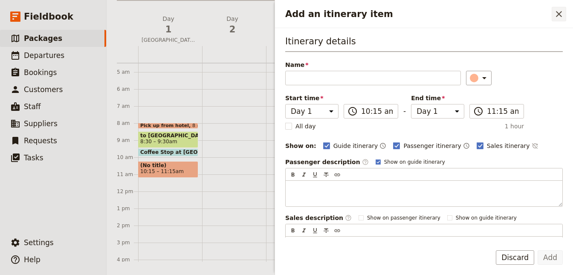
click at [556, 12] on icon "Close drawer" at bounding box center [559, 14] width 10 height 10
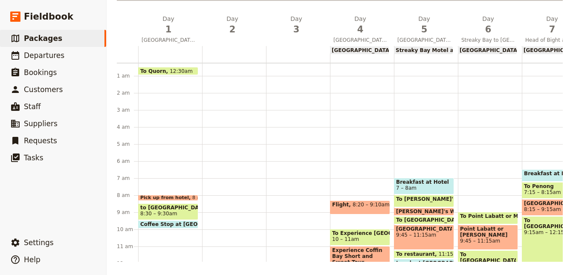
scroll to position [0, 0]
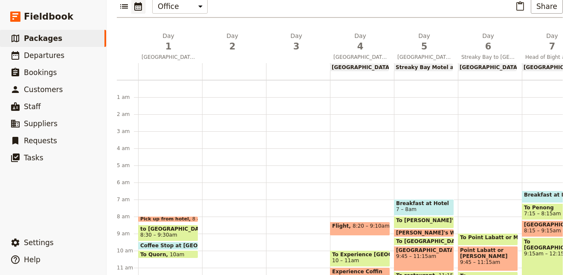
click at [172, 255] on span at bounding box center [168, 256] width 59 height 3
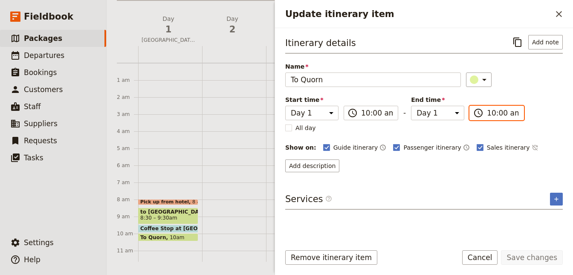
click at [487, 117] on input "10:00 am" at bounding box center [503, 113] width 32 height 10
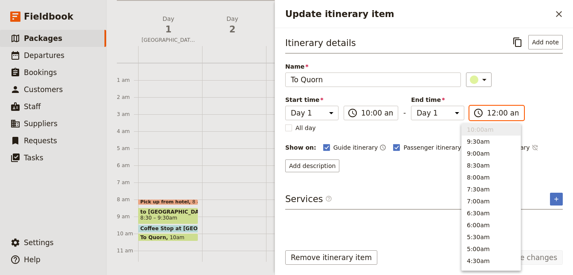
scroll to position [430, 0]
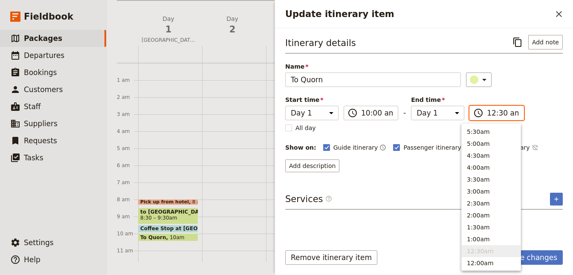
type input "12:30 pm"
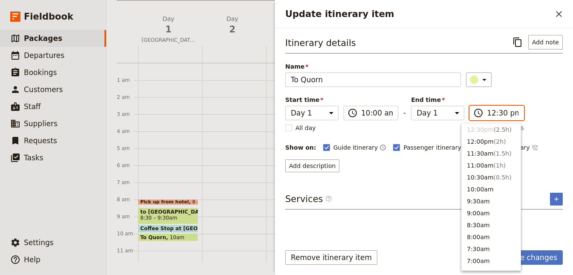
click at [498, 131] on li "12:30pm ( 2.5h )" at bounding box center [491, 130] width 59 height 12
click at [541, 139] on div "Itinerary details ​ Add note Name To Quorn ​ Start time Day 1 Day 2 Day 3 Day 4…" at bounding box center [424, 103] width 278 height 137
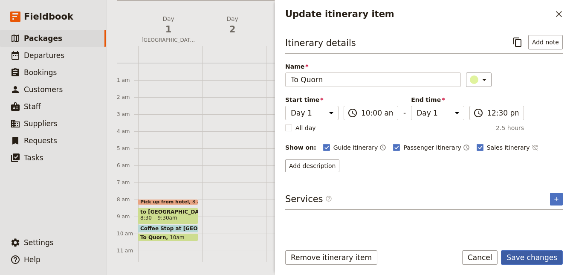
click at [536, 254] on button "Save changes" at bounding box center [532, 257] width 62 height 15
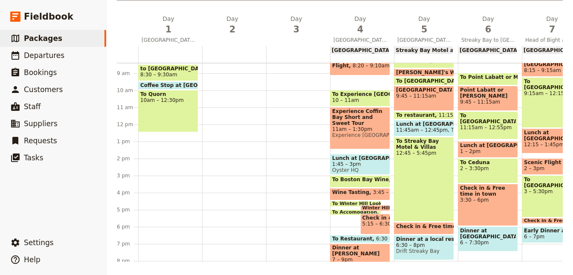
scroll to position [153, 0]
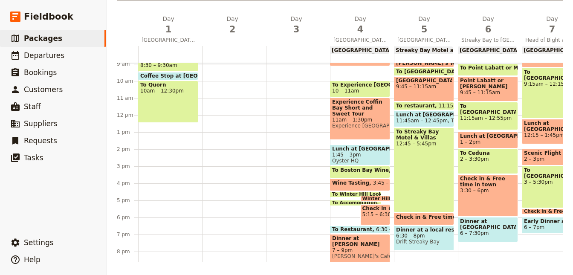
click at [144, 125] on div "Pick up from hotel 8 – 8:15am to Port Wakefield 8:30 – 9:30am Coffee Stop at Po…" at bounding box center [170, 115] width 64 height 410
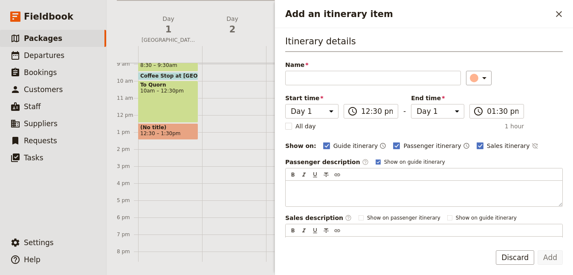
click at [353, 85] on div "Itinerary details Name ​ Please fill out this field. Start time Day 1 Day 2 Day…" at bounding box center [424, 149] width 278 height 228
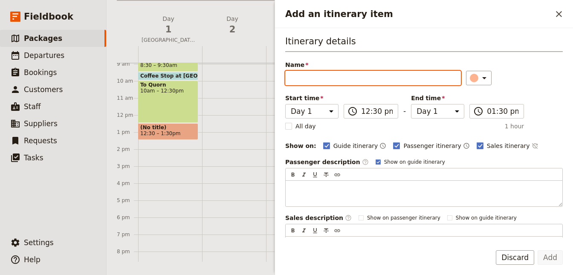
click at [353, 79] on input "Name" at bounding box center [373, 78] width 176 height 15
type input "Lunch"
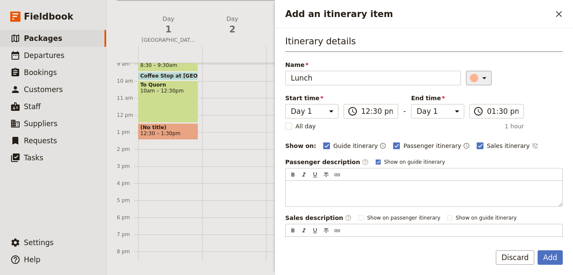
click at [475, 75] on div "​" at bounding box center [480, 78] width 19 height 10
click at [477, 105] on div "button" at bounding box center [479, 105] width 9 height 9
click at [549, 256] on button "Add" at bounding box center [550, 257] width 25 height 15
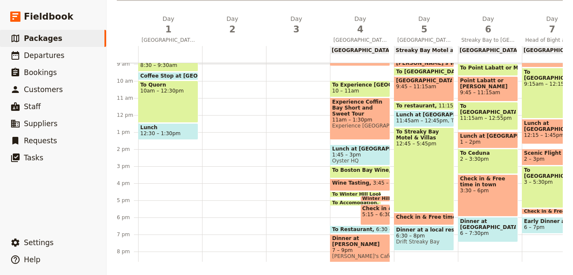
click at [162, 134] on span "12:30 – 1:30pm" at bounding box center [160, 134] width 40 height 6
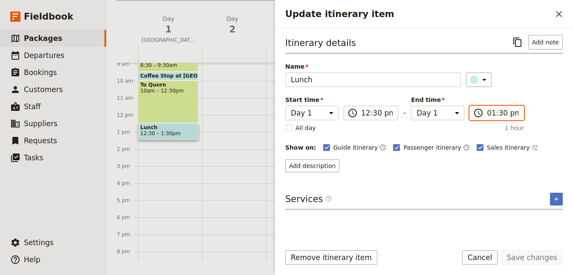
click at [488, 114] on input "01:30 pm" at bounding box center [503, 113] width 32 height 10
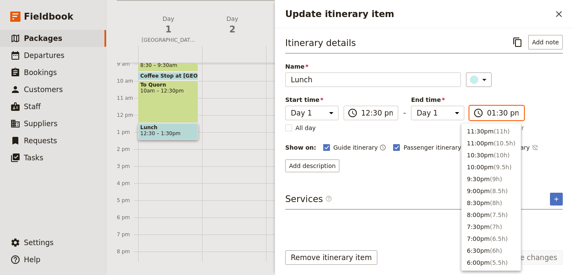
scroll to position [241, 0]
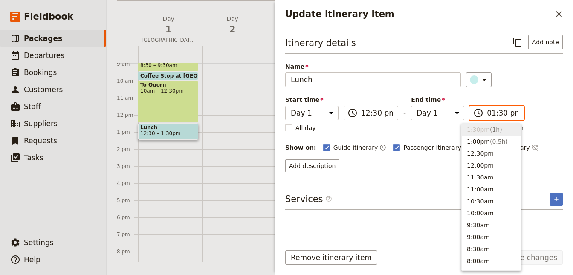
type input "02:30 pm"
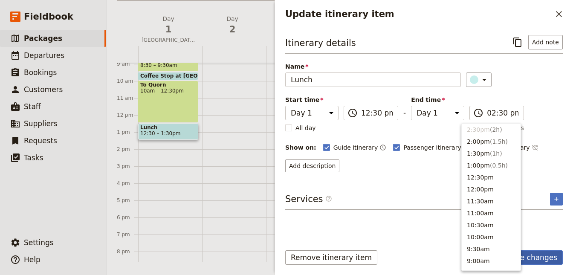
click at [535, 256] on button "Save changes" at bounding box center [532, 257] width 62 height 15
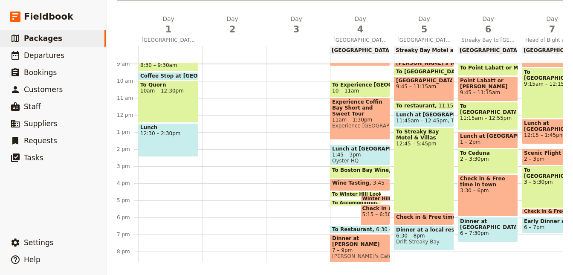
click at [156, 129] on span "Lunch" at bounding box center [168, 128] width 56 height 6
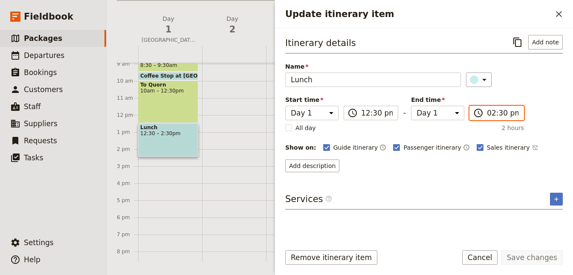
click at [487, 113] on input "02:30 pm" at bounding box center [503, 113] width 32 height 10
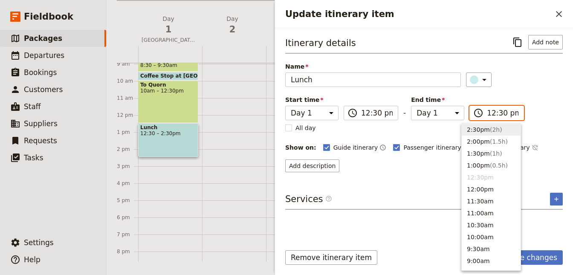
click at [487, 114] on input "12:30 pm" at bounding box center [503, 113] width 32 height 10
click at [487, 111] on input "12:30 pm" at bounding box center [503, 113] width 32 height 10
type input "01:30 pm"
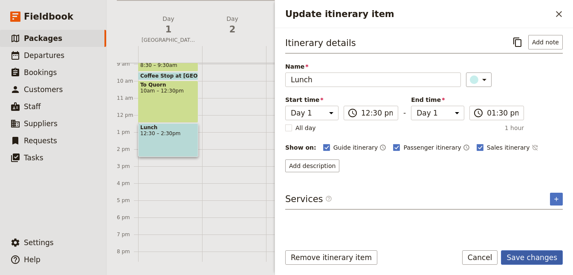
click at [540, 256] on button "Save changes" at bounding box center [532, 257] width 62 height 15
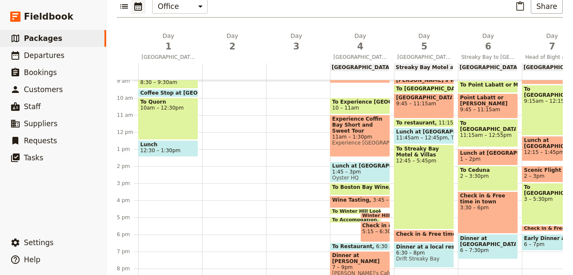
click at [167, 145] on div "Pick up from hotel 8 – 8:15am to Port Wakefield 8:30 – 9:30am Coffee Stop at Po…" at bounding box center [170, 132] width 64 height 410
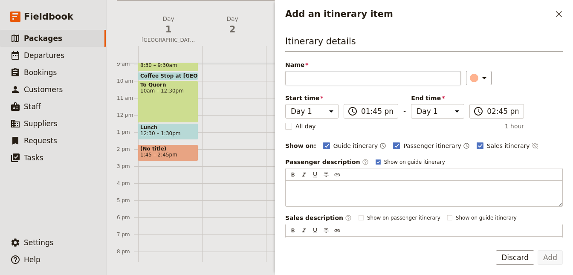
click at [299, 81] on input "Name" at bounding box center [373, 78] width 176 height 15
type input "Explore Quorn"
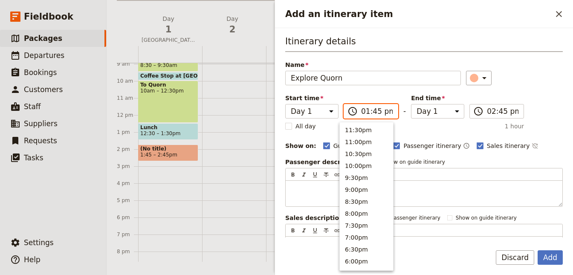
click at [369, 112] on input "01:45 pm" at bounding box center [377, 111] width 32 height 10
click at [371, 112] on input "01:45 pm" at bounding box center [377, 111] width 32 height 10
type input "01:30 pm"
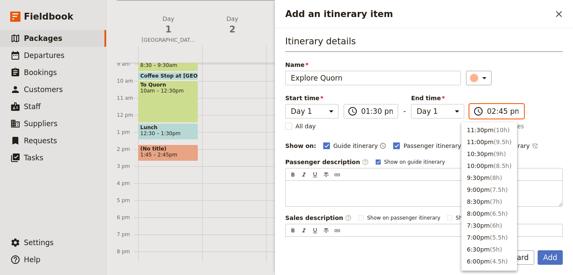
click at [492, 114] on input "02:45 pm" at bounding box center [503, 111] width 32 height 10
click at [495, 112] on input "02:45 pm" at bounding box center [503, 111] width 32 height 10
click at [491, 112] on input "02:45 pm" at bounding box center [503, 111] width 32 height 10
type input "02:30 pm"
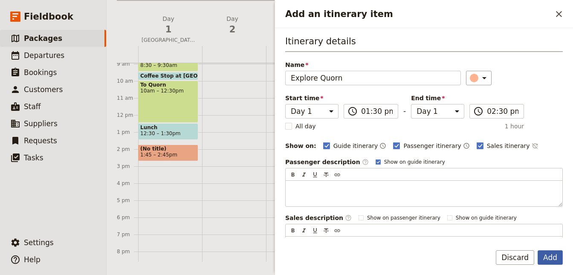
click at [555, 257] on button "Add" at bounding box center [550, 257] width 25 height 15
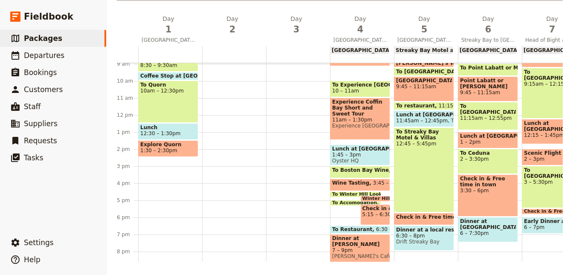
click at [152, 160] on div "Pick up from hotel 8 – 8:15am to Port Wakefield 8:30 – 9:30am Coffee Stop at Po…" at bounding box center [170, 115] width 64 height 410
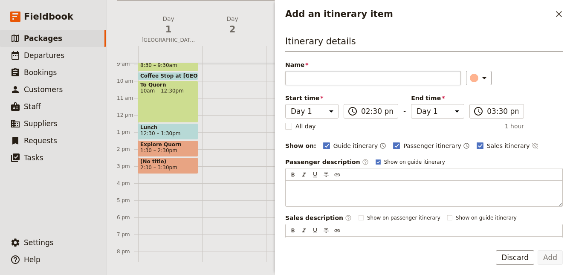
click at [314, 78] on input "Name" at bounding box center [373, 78] width 176 height 15
type input "To [GEOGRAPHIC_DATA]"
click at [473, 78] on div "Add an itinerary item" at bounding box center [474, 78] width 9 height 9
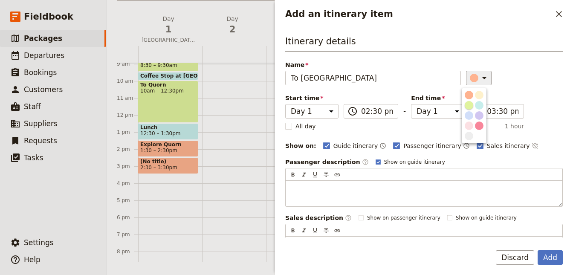
click at [469, 105] on div "button" at bounding box center [469, 105] width 9 height 9
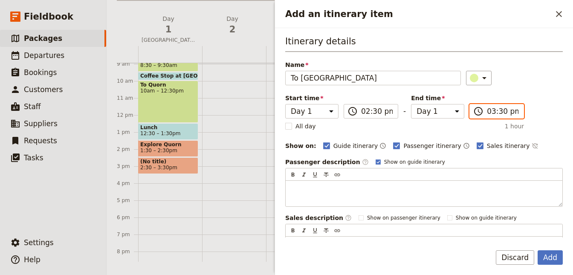
click at [489, 110] on input "03:30 pm" at bounding box center [503, 111] width 32 height 10
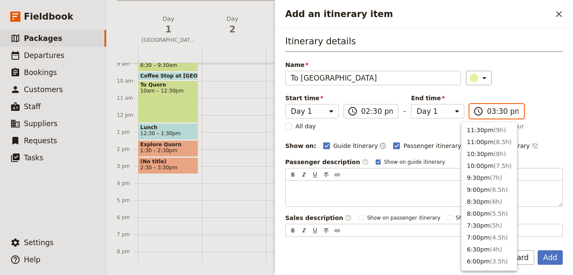
scroll to position [193, 0]
click at [493, 110] on input "03:30 pm" at bounding box center [503, 111] width 32 height 10
click at [487, 111] on input "03:30 pm" at bounding box center [503, 111] width 32 height 10
type input "04:00 pm"
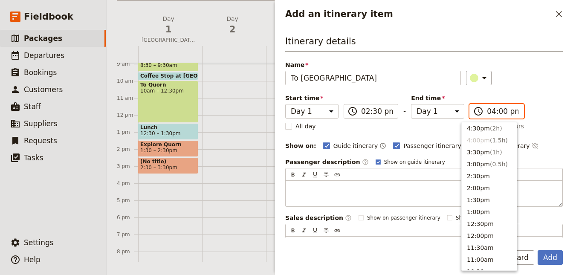
click at [485, 142] on li "4:00pm ( 1.5h )" at bounding box center [489, 140] width 55 height 12
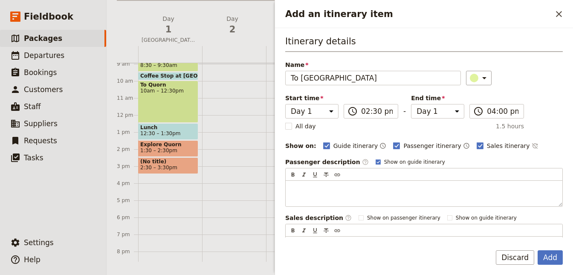
click at [535, 154] on div "Itinerary details Name To Rawnsley Park ​ Start time Day 1 Day 2 Day 3 Day 4 Da…" at bounding box center [424, 149] width 278 height 228
click at [550, 258] on button "Add" at bounding box center [550, 257] width 25 height 15
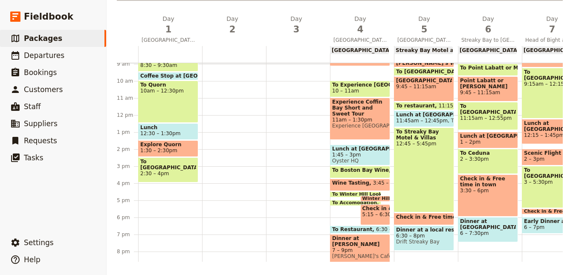
click at [148, 186] on div "Pick up from hotel 8 – 8:15am to Port Wakefield 8:30 – 9:30am Coffee Stop at Po…" at bounding box center [170, 115] width 64 height 410
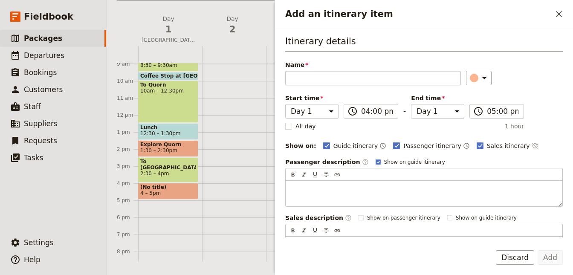
click at [365, 78] on input "Name" at bounding box center [373, 78] width 176 height 15
type input "Check-in and refresh"
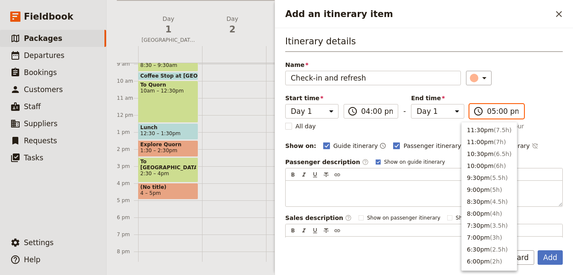
click at [490, 112] on input "05:00 pm" at bounding box center [503, 111] width 32 height 10
click at [494, 114] on input "05:00 pm" at bounding box center [503, 111] width 32 height 10
click at [494, 112] on input "05:00 pm" at bounding box center [503, 111] width 32 height 10
click at [487, 112] on input "05:00 pm" at bounding box center [503, 111] width 32 height 10
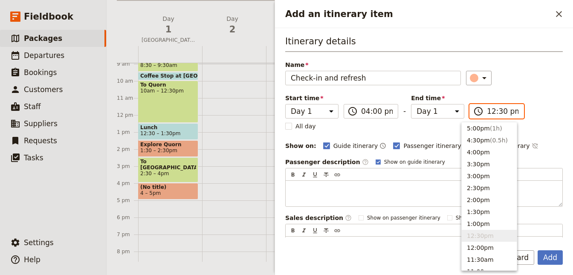
click at [487, 112] on input "12:30 pm" at bounding box center [503, 111] width 32 height 10
type input "06:30 pm"
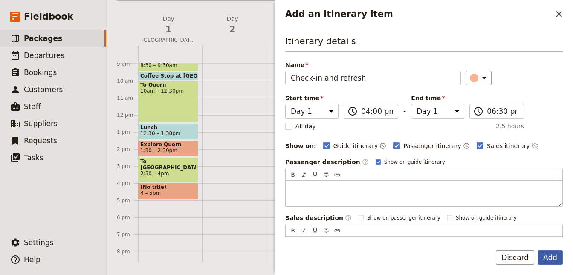
click at [548, 256] on button "Add" at bounding box center [550, 257] width 25 height 15
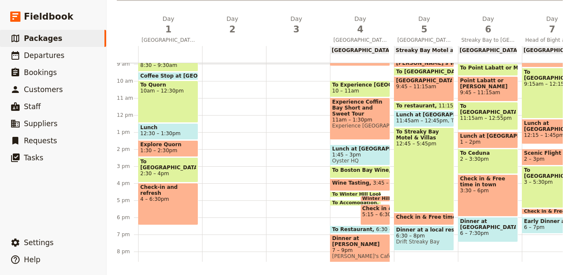
click at [548, 254] on div "Breakfast at Hotel 6:30 – 7:15am To Penong 7:15 – 8:15am Pening Wingmill Museum…" at bounding box center [554, 115] width 64 height 410
select select "7"
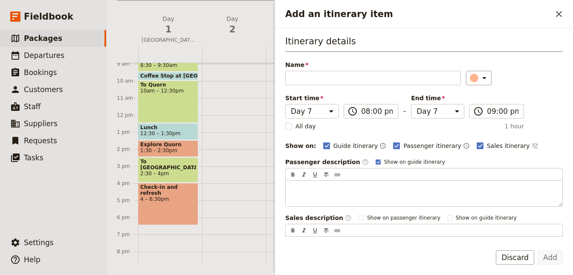
click at [182, 206] on div "Check-in and refresh 4 – 6:30pm" at bounding box center [168, 204] width 60 height 42
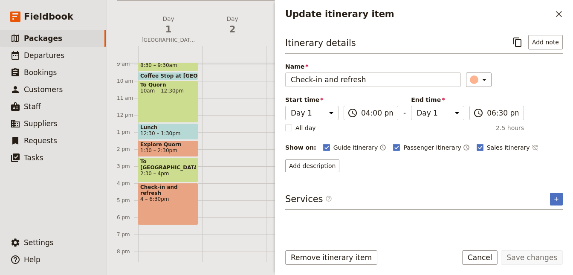
click at [209, 203] on div at bounding box center [234, 115] width 64 height 410
select select "2"
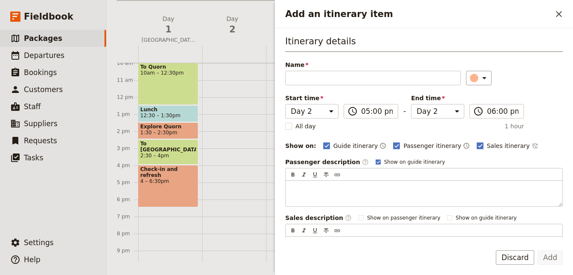
scroll to position [191, 0]
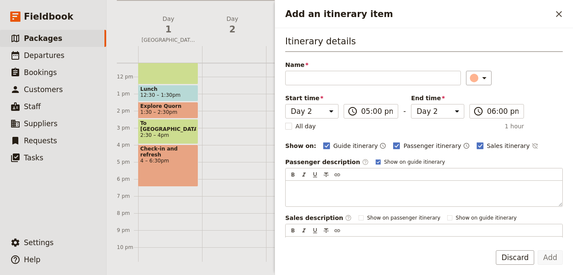
click at [173, 191] on div "Pick up from hotel 8 – 8:15am to Port Wakefield 8:30 – 9:30am Coffee Stop at Po…" at bounding box center [170, 77] width 64 height 410
click at [354, 82] on input "Name" at bounding box center [373, 78] width 176 height 15
type input "Dinner"
click at [479, 78] on icon "Add an itinerary item" at bounding box center [484, 78] width 10 height 10
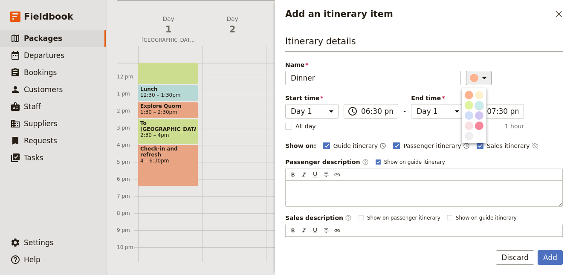
click at [479, 105] on div "button" at bounding box center [479, 105] width 9 height 9
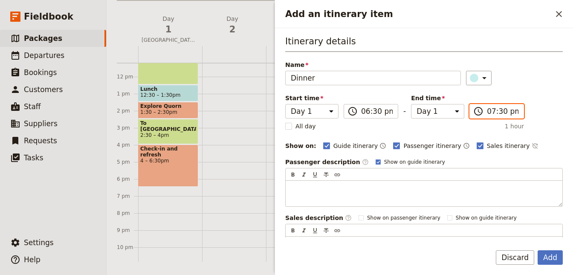
click at [487, 112] on input "07:30 pm" at bounding box center [503, 111] width 32 height 10
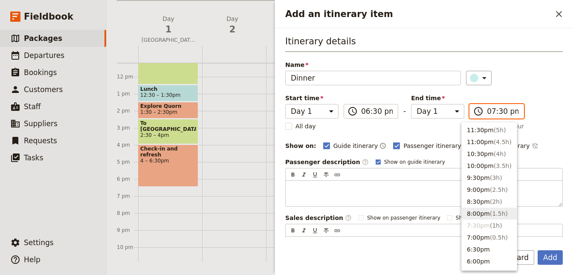
click at [486, 209] on button "8:00pm ( 1.5h )" at bounding box center [489, 214] width 55 height 12
type input "08:00 pm"
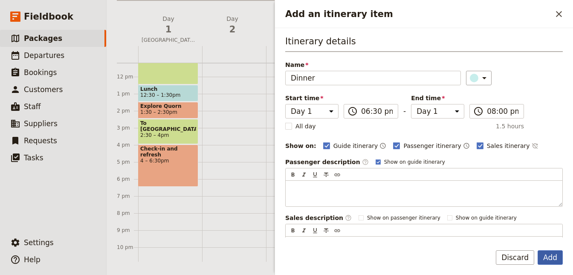
click at [545, 259] on button "Add" at bounding box center [550, 257] width 25 height 15
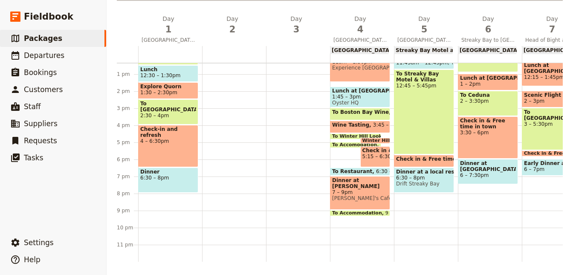
scroll to position [20, 0]
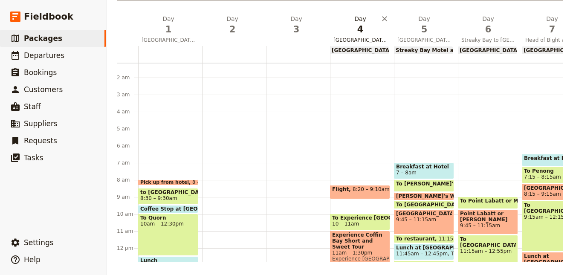
click at [360, 29] on span "4" at bounding box center [361, 29] width 54 height 13
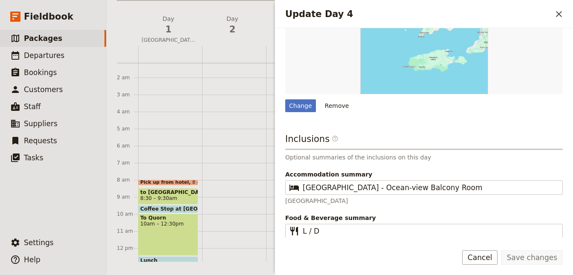
scroll to position [410, 0]
click at [203, 91] on div at bounding box center [234, 249] width 64 height 410
select select "2"
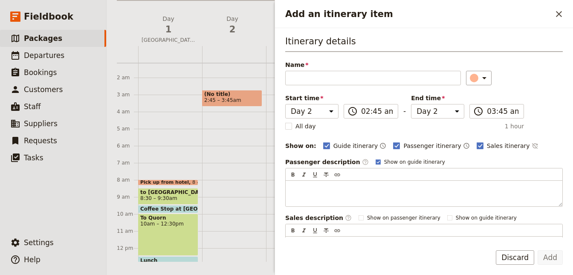
click at [232, 95] on span "(No title)" at bounding box center [232, 94] width 56 height 6
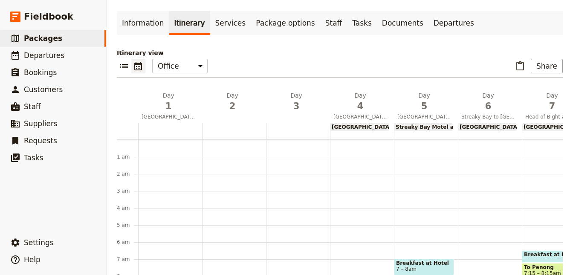
scroll to position [63, 0]
click at [169, 105] on span "1" at bounding box center [169, 105] width 54 height 13
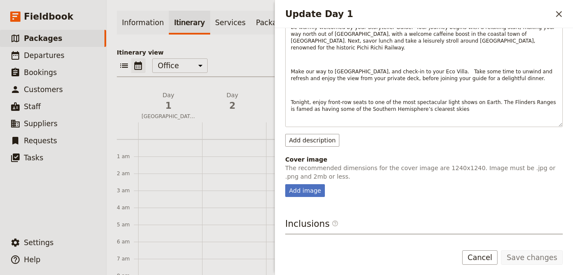
scroll to position [200, 0]
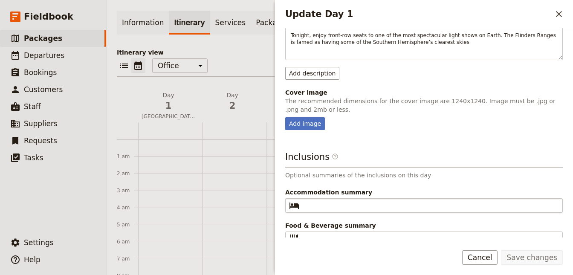
click at [420, 198] on fieldset "​" at bounding box center [424, 205] width 278 height 15
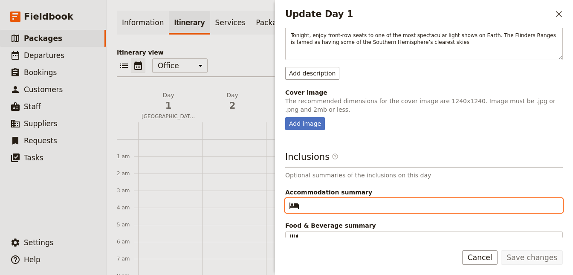
click at [420, 200] on input "Accommodation summary ​" at bounding box center [430, 205] width 255 height 10
click at [421, 200] on input "Accommodation summary ​" at bounding box center [430, 205] width 255 height 10
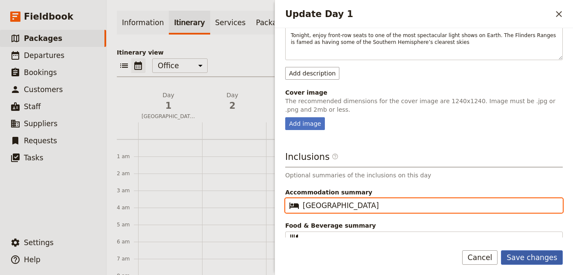
type input "[GEOGRAPHIC_DATA]"
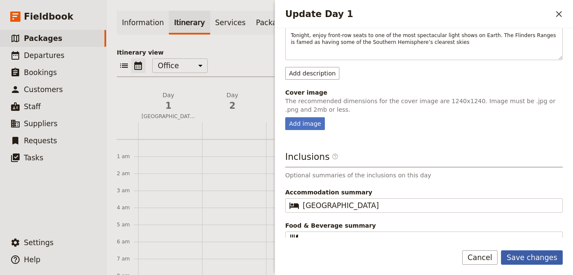
click at [531, 262] on button "Save changes" at bounding box center [532, 257] width 62 height 15
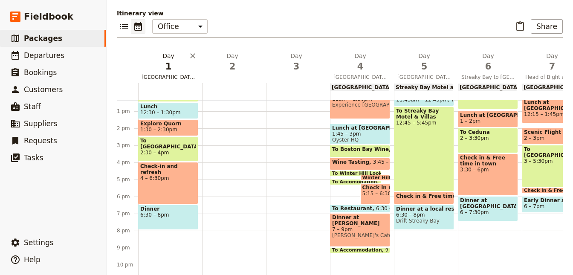
scroll to position [101, 0]
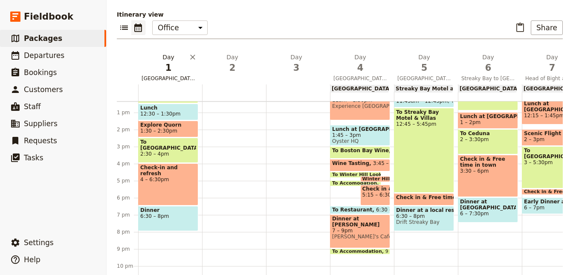
click at [169, 65] on span "1" at bounding box center [169, 67] width 54 height 13
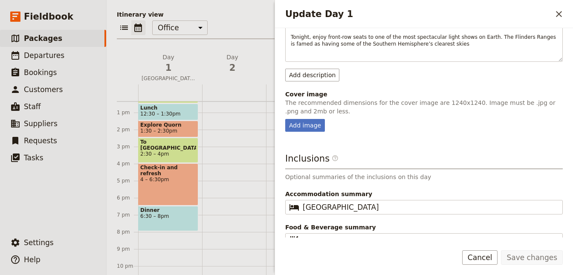
scroll to position [200, 0]
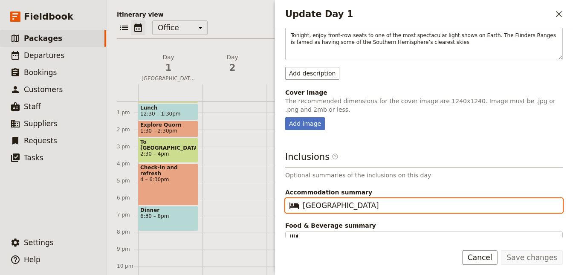
click at [343, 200] on input "[GEOGRAPHIC_DATA]" at bounding box center [430, 205] width 255 height 10
drag, startPoint x: 352, startPoint y: 197, endPoint x: 310, endPoint y: 198, distance: 41.8
click at [310, 200] on input "[GEOGRAPHIC_DATA]" at bounding box center [430, 205] width 255 height 10
click at [322, 200] on input "[GEOGRAPHIC_DATA]" at bounding box center [430, 205] width 255 height 10
drag, startPoint x: 345, startPoint y: 198, endPoint x: 256, endPoint y: 195, distance: 89.7
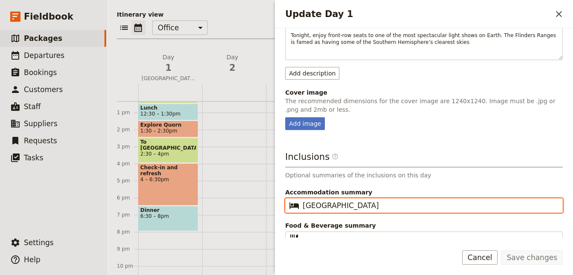
click at [303, 200] on input "[GEOGRAPHIC_DATA]" at bounding box center [430, 205] width 255 height 10
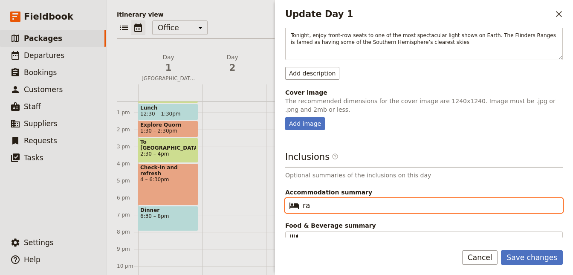
type input "r"
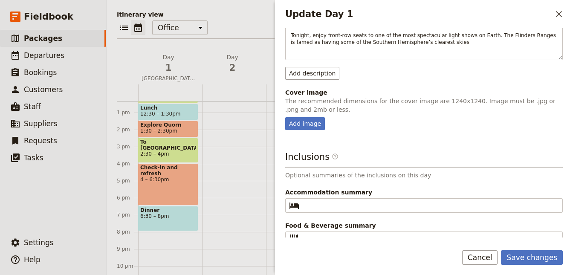
click at [319, 171] on p "Optional summaries of the inclusions on this day" at bounding box center [424, 175] width 278 height 9
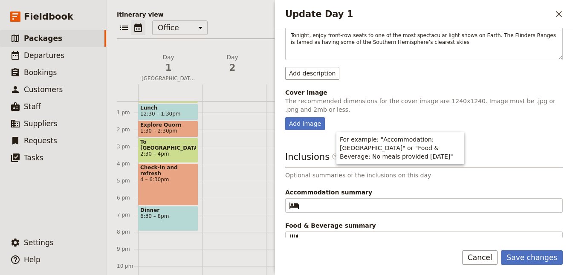
click at [332, 153] on icon "Update Day 1" at bounding box center [335, 156] width 7 height 7
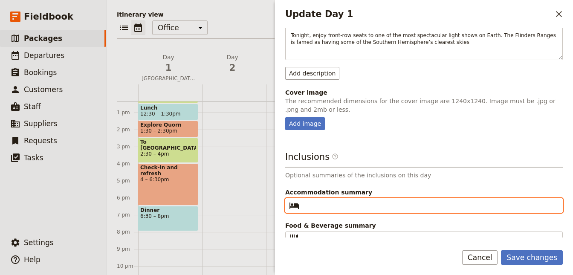
click at [329, 200] on input "Accommodation summary ​" at bounding box center [430, 205] width 255 height 10
type input "[GEOGRAPHIC_DATA]"
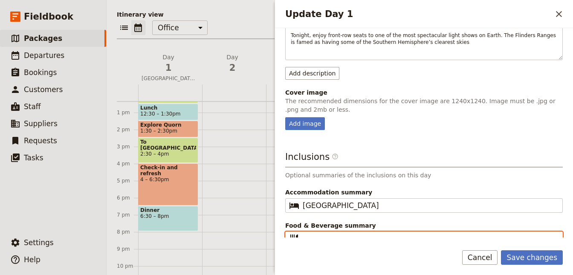
click at [340, 234] on input "Food & Beverage summary ​" at bounding box center [430, 239] width 255 height 10
type input "Lunch & Dinner"
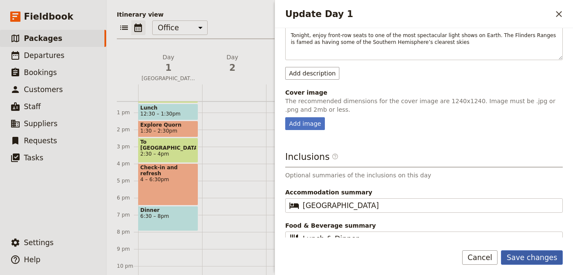
click at [521, 259] on button "Save changes" at bounding box center [532, 257] width 62 height 15
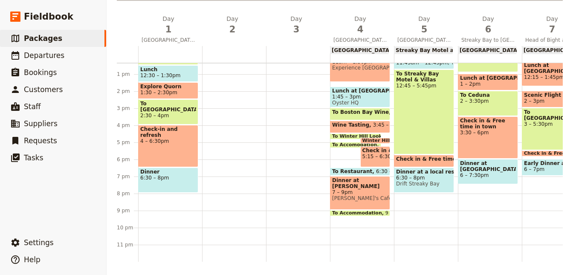
scroll to position [0, 0]
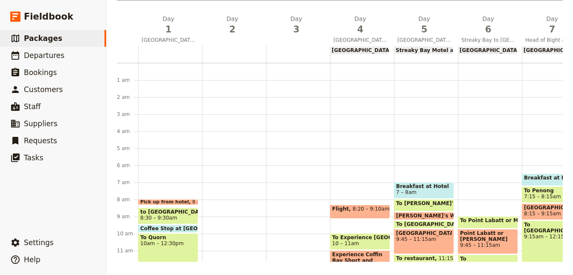
click at [392, 47] on span "[GEOGRAPHIC_DATA]" at bounding box center [421, 50] width 58 height 6
select select "4"
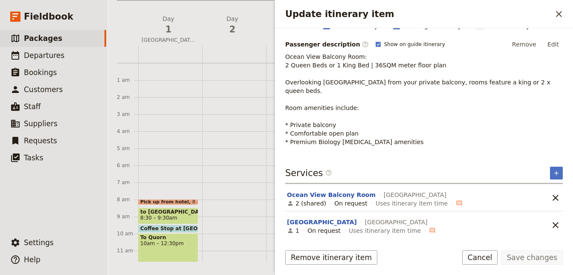
scroll to position [139, 0]
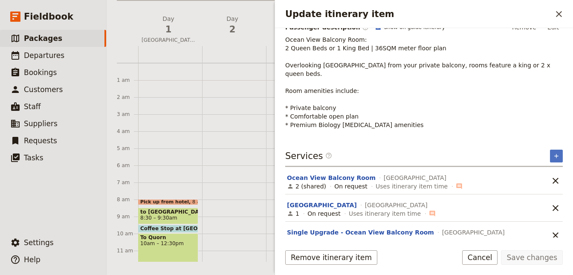
click at [259, 123] on div at bounding box center [234, 268] width 64 height 410
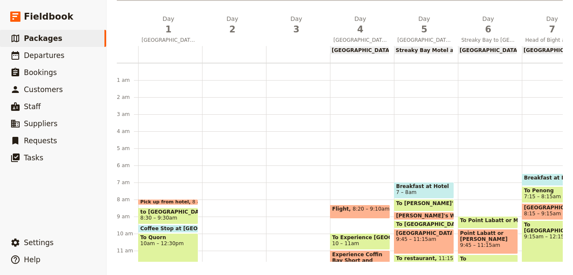
click at [206, 126] on div at bounding box center [234, 268] width 64 height 410
select select "2"
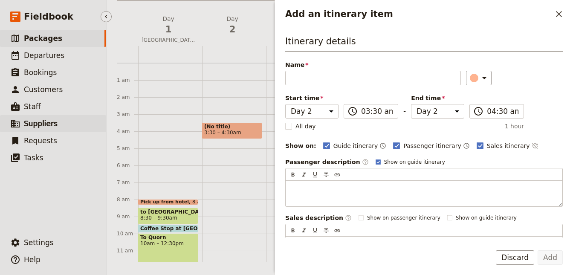
click at [64, 126] on link "​ Suppliers" at bounding box center [53, 123] width 106 height 17
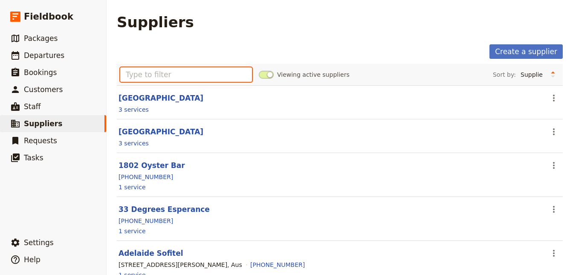
click at [177, 74] on input "text" at bounding box center [186, 74] width 132 height 15
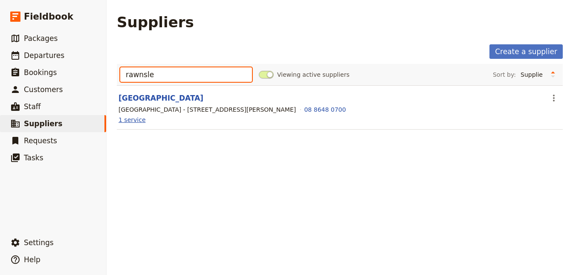
type input "rawnsle"
click at [136, 120] on link "1 service" at bounding box center [132, 120] width 27 height 9
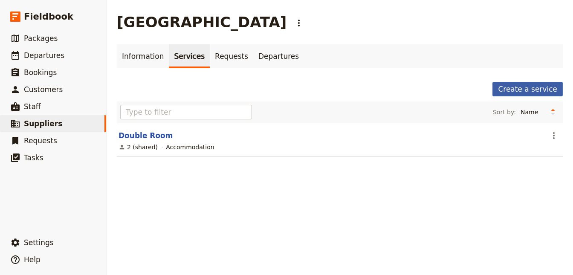
click at [532, 88] on link "Create a service" at bounding box center [528, 89] width 70 height 15
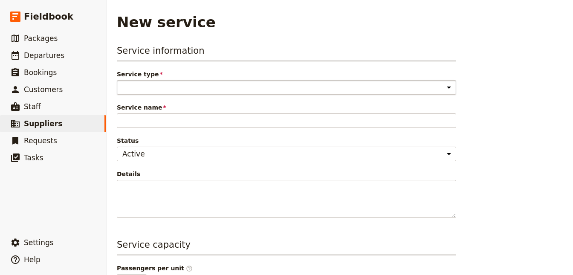
click at [117, 80] on select "Accommodation Activity Transport Flight Food and beverage Other" at bounding box center [287, 87] width 340 height 15
select select "AccommodationService"
click option "Accommodation" at bounding box center [0, 0] width 0 height 0
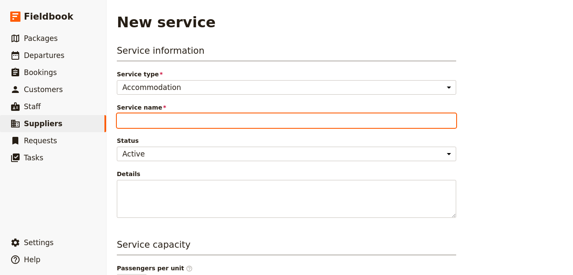
click at [174, 118] on input "Service name" at bounding box center [287, 120] width 340 height 15
type input "1-bedroom Eco Villa"
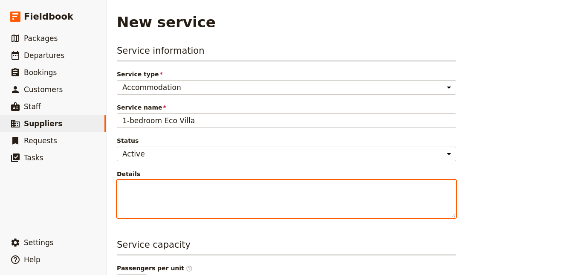
click at [148, 182] on textarea "Details" at bounding box center [287, 199] width 340 height 38
click at [144, 198] on textarea "Details" at bounding box center [287, 199] width 340 height 38
paste textarea "Tucked away in a secluded spot with breathtaking views, our one and two-bedroom…"
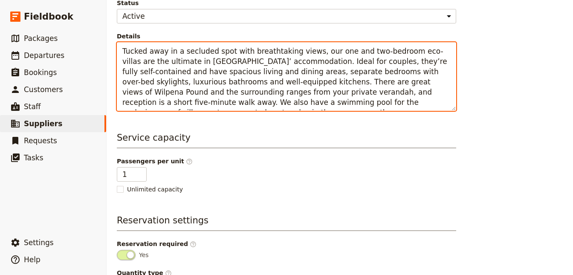
scroll to position [191, 0]
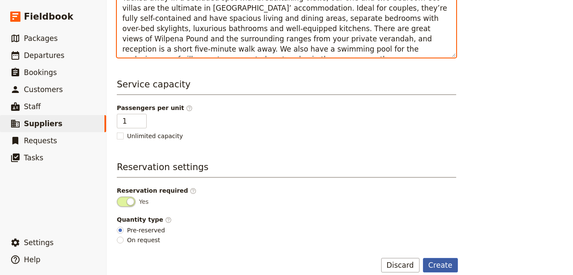
type textarea "Tucked away in a secluded spot with breathtaking views, our one and two-bedroom…"
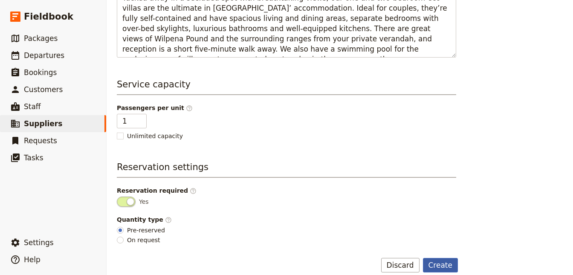
click at [438, 261] on button "Create" at bounding box center [440, 265] width 35 height 15
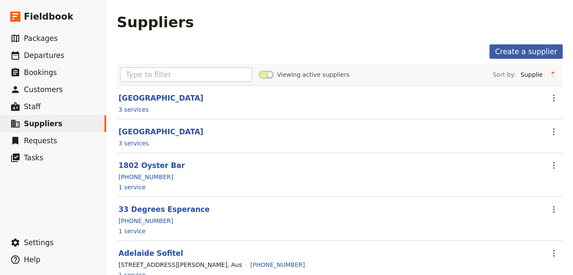
click at [538, 54] on link "Create a supplier" at bounding box center [526, 51] width 73 height 15
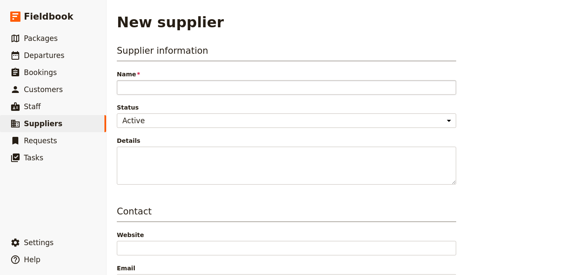
click at [150, 81] on input "Name" at bounding box center [287, 87] width 340 height 15
type input "R"
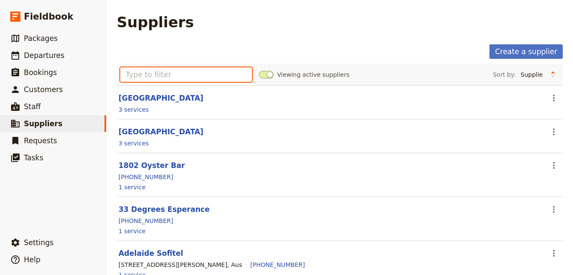
click at [203, 76] on input "text" at bounding box center [186, 74] width 132 height 15
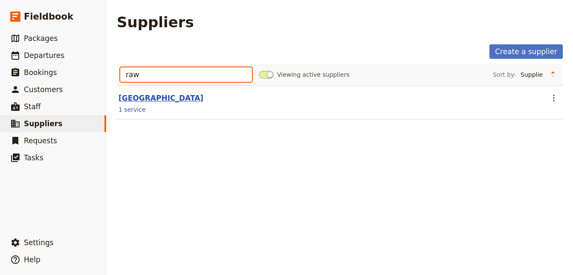
type input "raw"
click at [163, 98] on link "[GEOGRAPHIC_DATA]" at bounding box center [161, 98] width 85 height 9
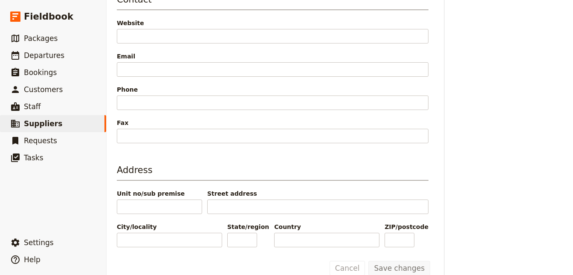
scroll to position [269, 0]
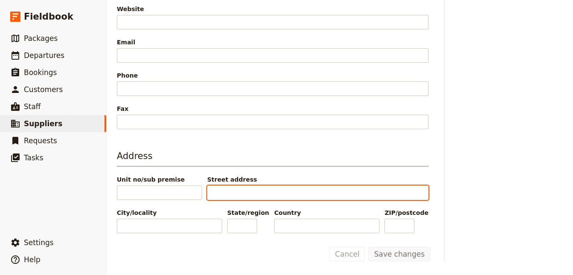
click at [224, 186] on input "Street address" at bounding box center [317, 193] width 221 height 15
paste input "[GEOGRAPHIC_DATA] to Ikara-Flinders Ranges"
type input "[GEOGRAPHIC_DATA] to Ikara-Flinders Ranges"
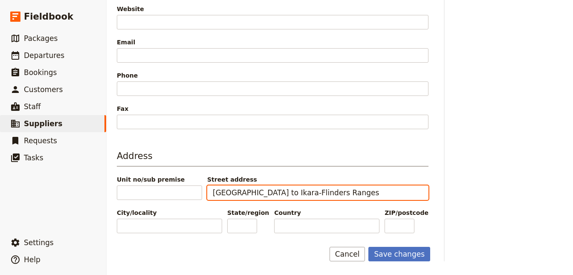
drag, startPoint x: 322, startPoint y: 184, endPoint x: 122, endPoint y: 181, distance: 199.7
click at [207, 186] on input "[GEOGRAPHIC_DATA] to Ikara-Flinders Ranges" at bounding box center [317, 193] width 221 height 15
paste input "[STREET_ADDRESS][PERSON_NAME]"
type input "[STREET_ADDRESS][PERSON_NAME]"
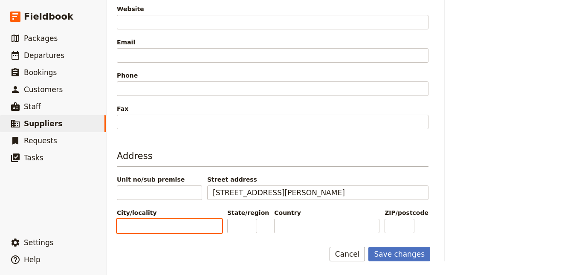
click at [186, 223] on input "City/locality" at bounding box center [169, 226] width 105 height 15
type input "Hawker"
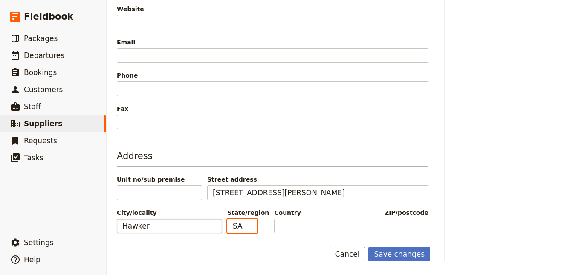
type input "SA"
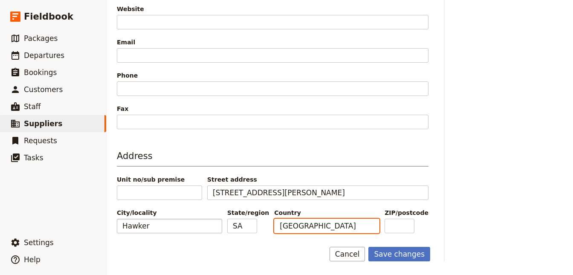
type input "[GEOGRAPHIC_DATA]"
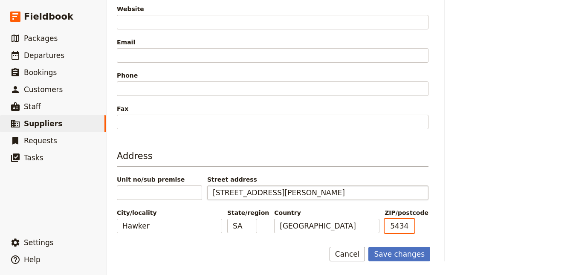
type input "5434"
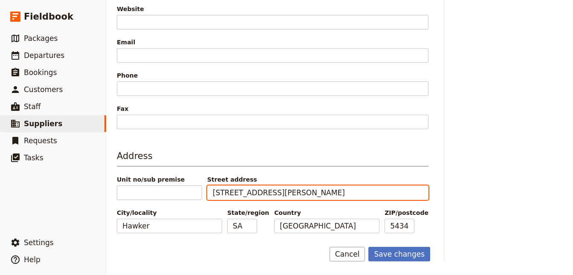
drag, startPoint x: 277, startPoint y: 187, endPoint x: 455, endPoint y: 212, distance: 179.2
click at [429, 200] on input "[STREET_ADDRESS][PERSON_NAME]" at bounding box center [317, 193] width 221 height 15
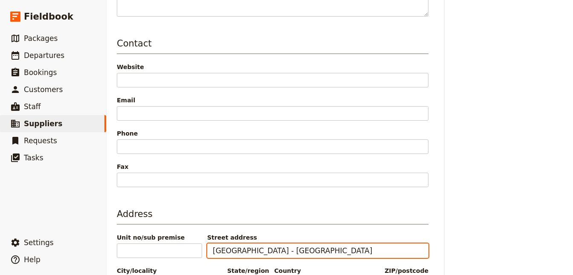
scroll to position [193, 0]
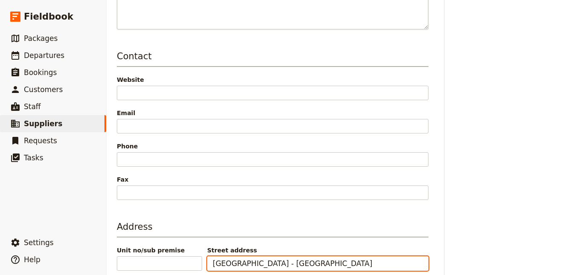
type input "[GEOGRAPHIC_DATA] - [GEOGRAPHIC_DATA]"
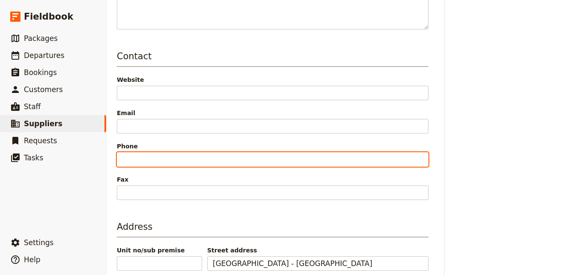
click at [134, 160] on input "Phone" at bounding box center [273, 159] width 312 height 15
paste input "8 8648 070"
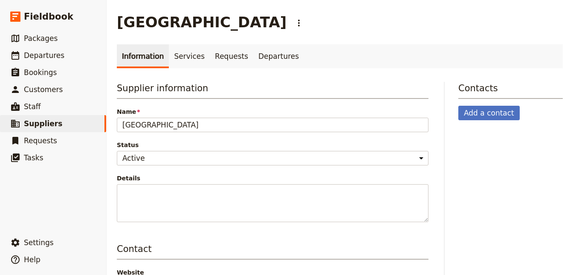
type input "08 8648 0700"
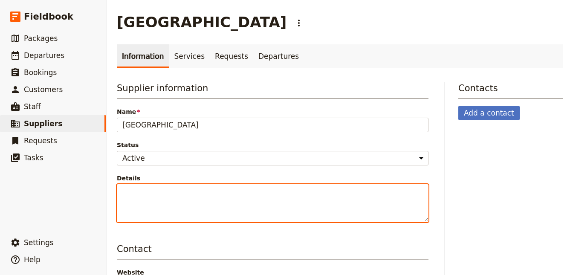
click at [192, 190] on textarea "Details" at bounding box center [273, 203] width 312 height 38
paste textarea "Overlooking the southern side of Wilpena Pound, [GEOGRAPHIC_DATA] provides the …"
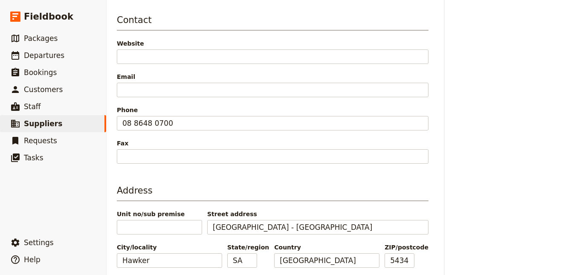
scroll to position [269, 0]
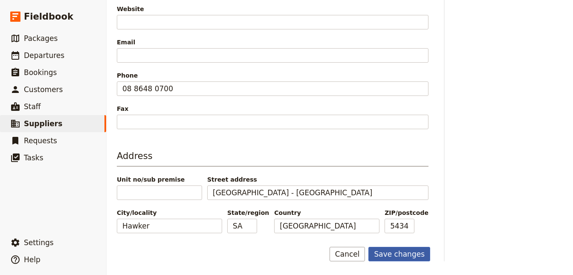
type textarea "Overlooking the southern side of Wilpena Pound, [GEOGRAPHIC_DATA] provides the …"
click at [412, 252] on button "Save changes" at bounding box center [400, 254] width 62 height 15
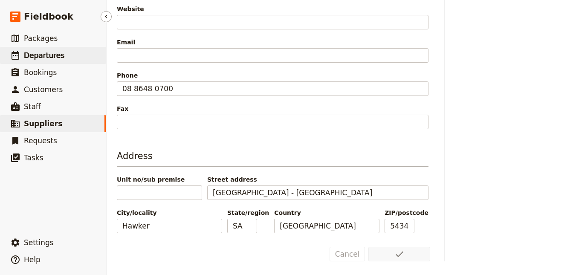
click at [50, 52] on span "Departures" at bounding box center [44, 55] width 41 height 9
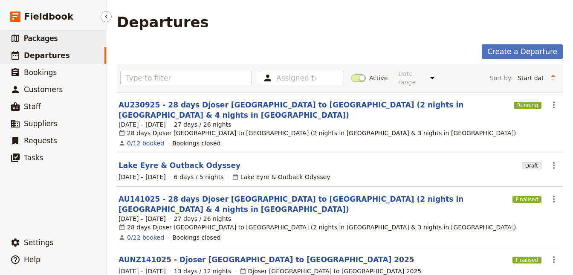
click at [35, 40] on span "Packages" at bounding box center [41, 38] width 34 height 9
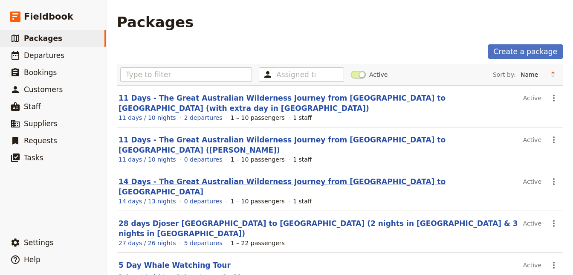
click at [178, 177] on link "14 Days - The Great Australian Wilderness Journey from [GEOGRAPHIC_DATA] to [GE…" at bounding box center [282, 186] width 327 height 19
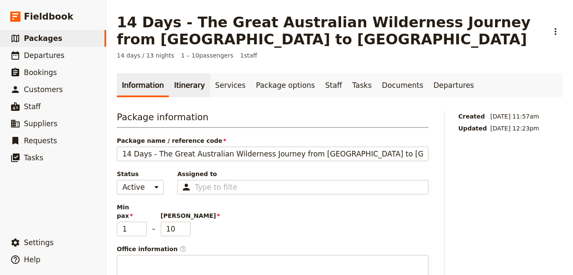
click at [195, 92] on link "Itinerary" at bounding box center [189, 85] width 41 height 24
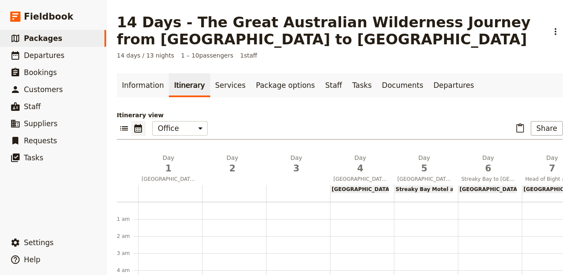
scroll to position [85, 0]
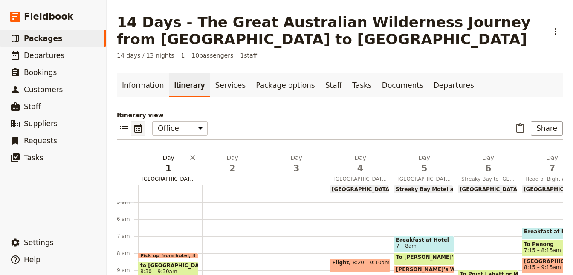
click at [168, 169] on span "1" at bounding box center [169, 168] width 54 height 13
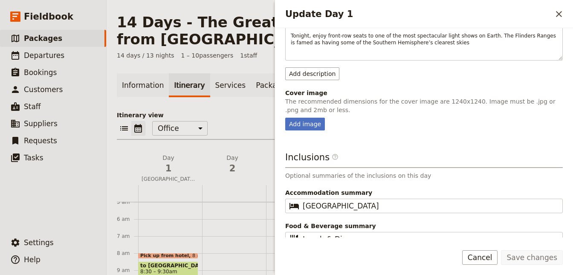
scroll to position [200, 0]
click at [442, 198] on fieldset "​ [GEOGRAPHIC_DATA]" at bounding box center [424, 205] width 278 height 15
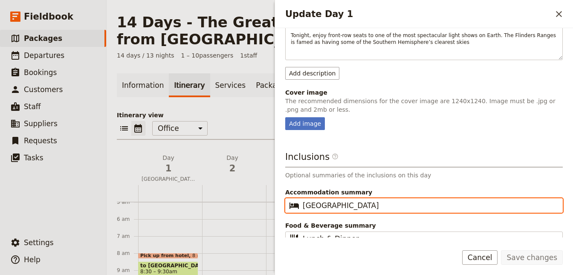
click at [434, 200] on input "[GEOGRAPHIC_DATA]" at bounding box center [430, 205] width 255 height 10
drag, startPoint x: 251, startPoint y: 194, endPoint x: 230, endPoint y: 192, distance: 21.4
click at [303, 200] on input "[GEOGRAPHIC_DATA]" at bounding box center [430, 205] width 255 height 10
type input "[GEOGRAPHIC_DATA]"
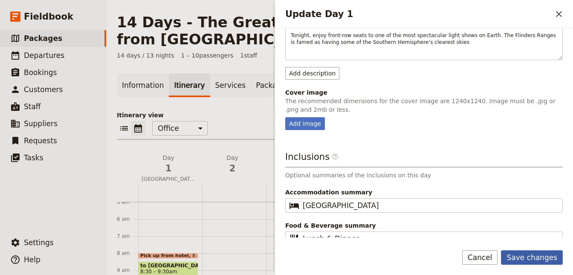
click at [536, 256] on button "Save changes" at bounding box center [532, 257] width 62 height 15
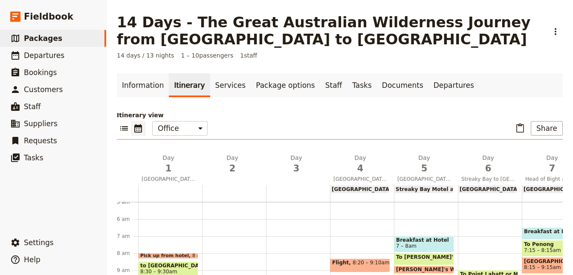
click at [352, 189] on span "[GEOGRAPHIC_DATA]" at bounding box center [362, 189] width 60 height 6
select select "4"
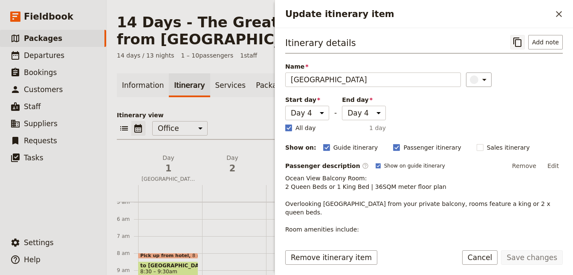
click at [520, 42] on icon "Copy itinerary item" at bounding box center [518, 42] width 10 height 10
click at [165, 196] on div at bounding box center [170, 193] width 64 height 17
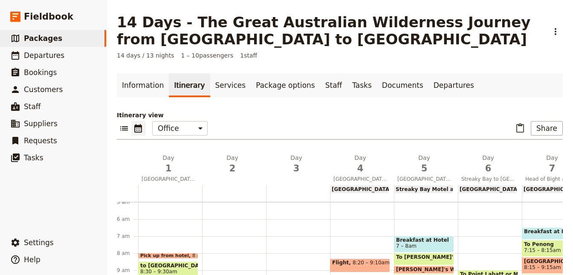
click at [174, 190] on div at bounding box center [170, 193] width 64 height 17
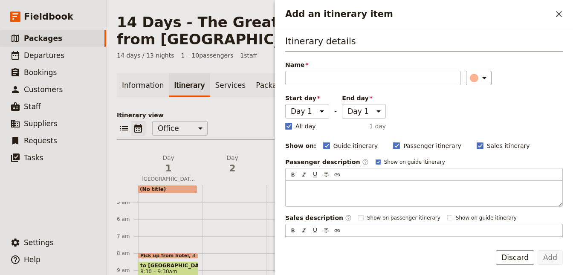
click at [235, 195] on div at bounding box center [234, 193] width 64 height 17
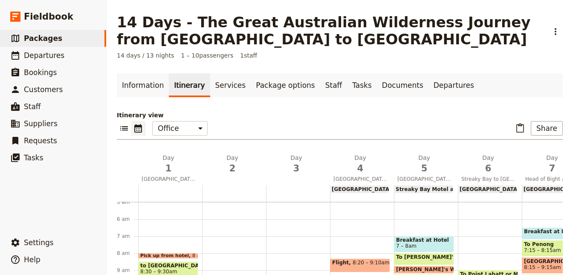
click at [182, 188] on div at bounding box center [170, 193] width 64 height 17
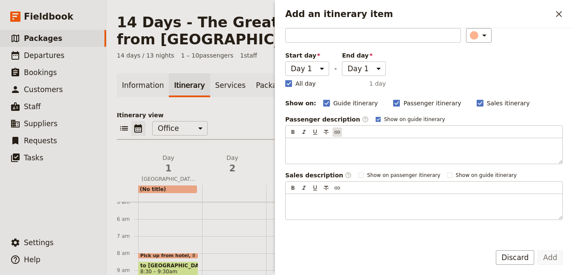
scroll to position [0, 0]
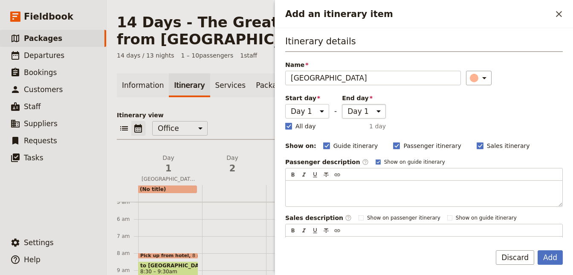
type input "[GEOGRAPHIC_DATA]"
click at [342, 104] on select "Day 1 Day 2 Day 3 Day 4 Day 5 Day 6 Day 7 Day 8 Day 9 Day 10 Day 11 Day 12 Day …" at bounding box center [364, 111] width 44 height 15
select select "2"
click option "Day 2" at bounding box center [0, 0] width 0 height 0
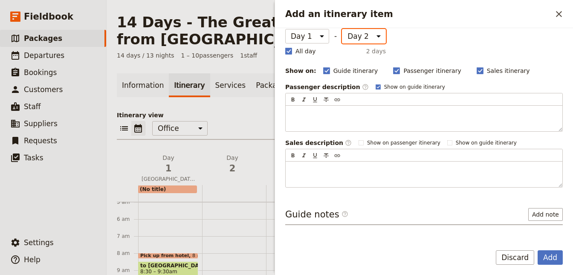
scroll to position [97, 0]
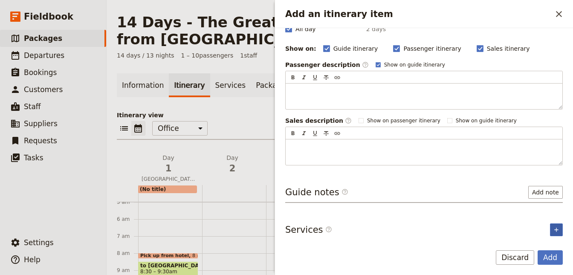
click at [559, 227] on icon "Add service inclusion" at bounding box center [556, 230] width 7 height 7
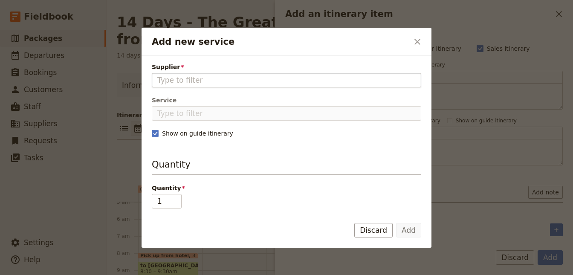
click at [229, 77] on input "Supplier" at bounding box center [286, 80] width 259 height 10
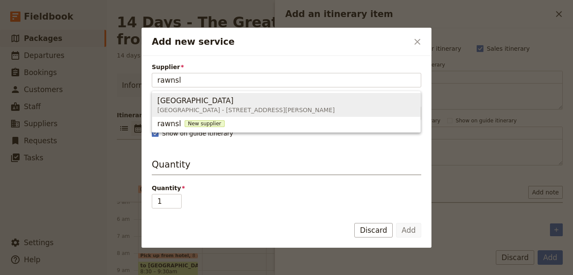
click at [221, 103] on span "[GEOGRAPHIC_DATA]" at bounding box center [195, 101] width 76 height 10
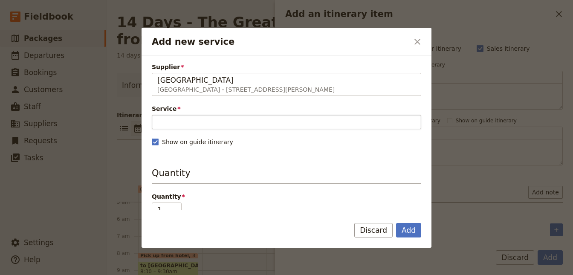
type input "[GEOGRAPHIC_DATA]"
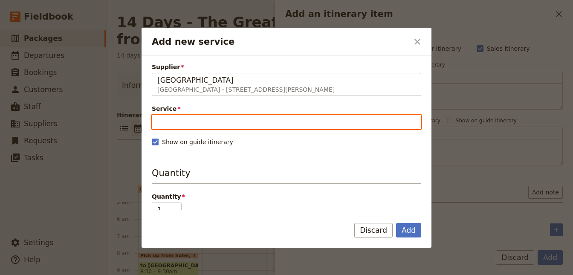
click at [218, 115] on input "Service" at bounding box center [287, 122] width 270 height 15
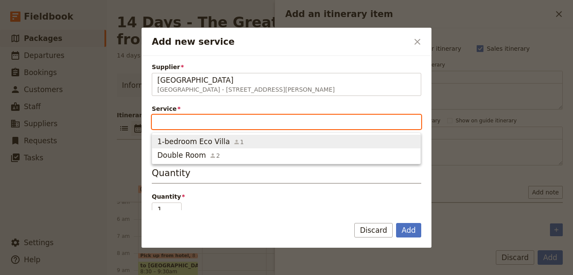
click at [212, 138] on span "1-bedroom Eco Villa" at bounding box center [193, 142] width 73 height 10
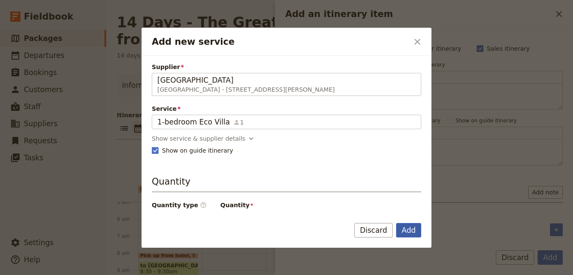
click at [405, 227] on button "Add" at bounding box center [408, 230] width 25 height 15
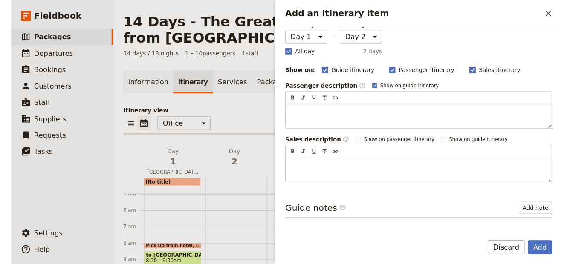
scroll to position [124, 0]
